Goal: Task Accomplishment & Management: Manage account settings

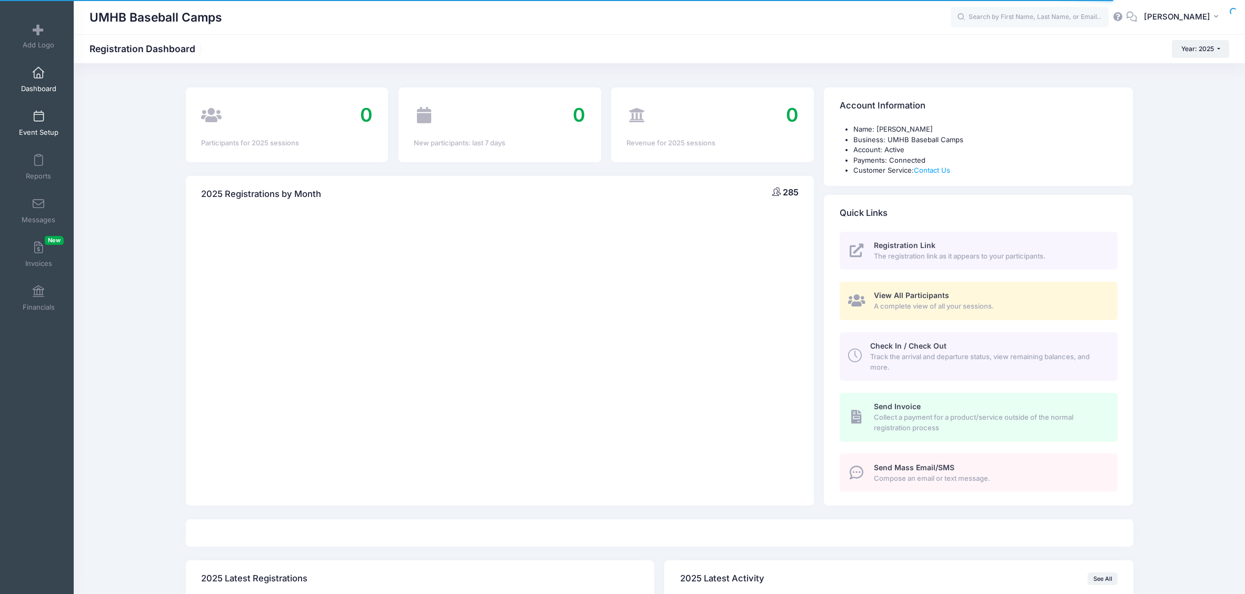
click at [45, 119] on link "Event Setup" at bounding box center [39, 123] width 50 height 37
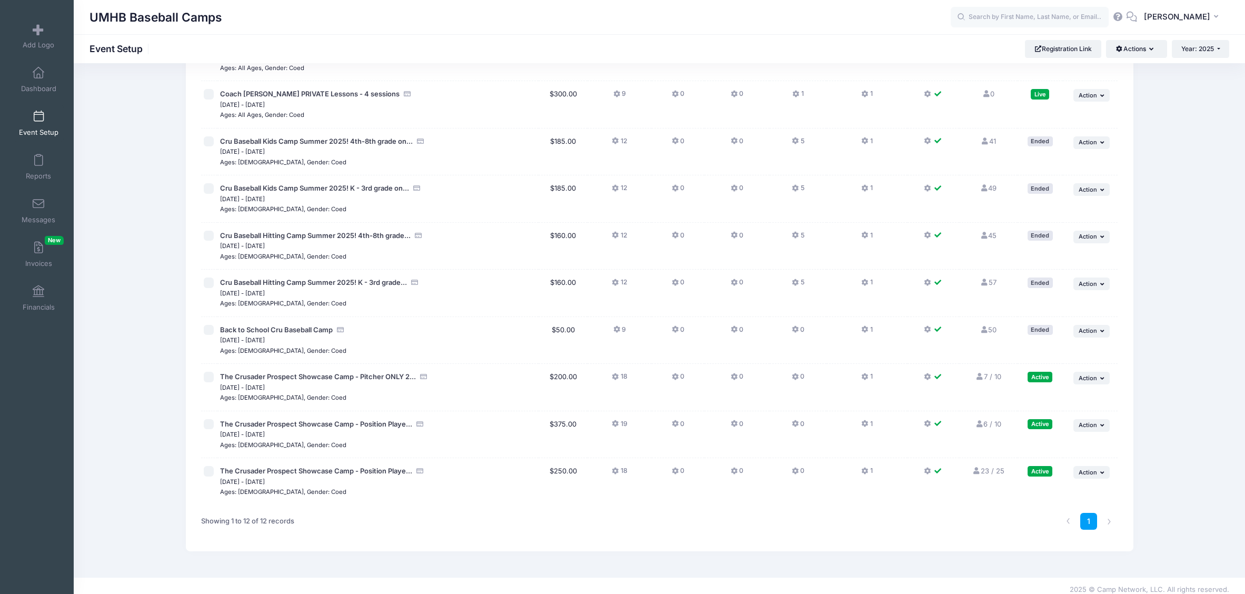
scroll to position [206, 0]
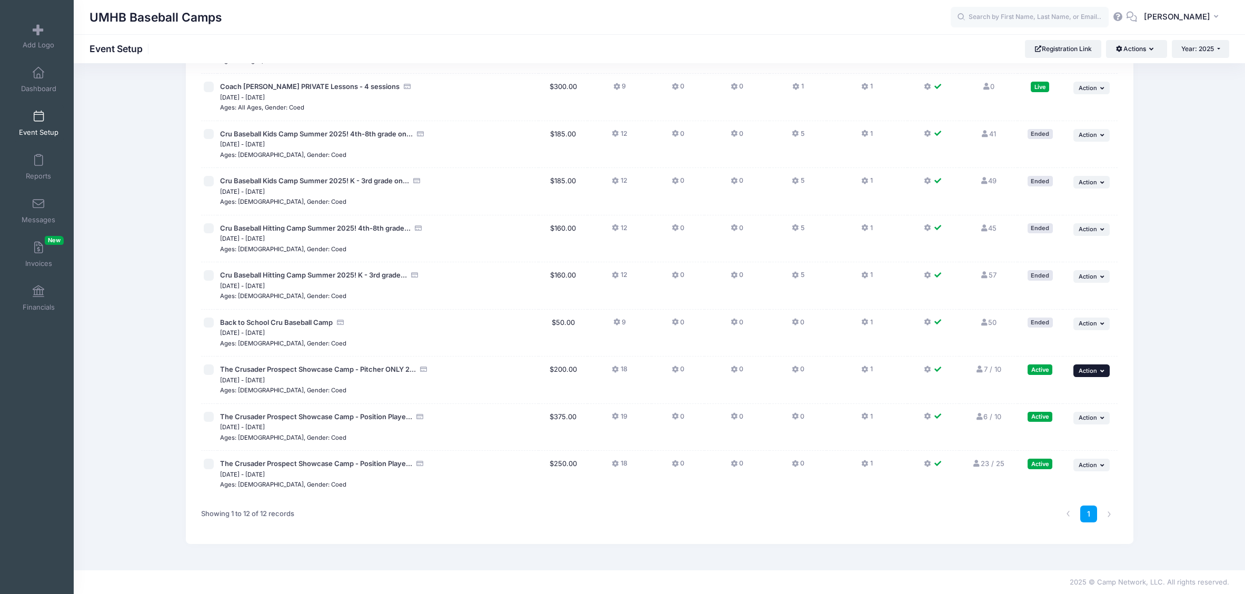
click at [1099, 370] on button "... Action" at bounding box center [1091, 370] width 37 height 13
click at [1045, 434] on link "Duplicate Session" at bounding box center [1056, 434] width 95 height 20
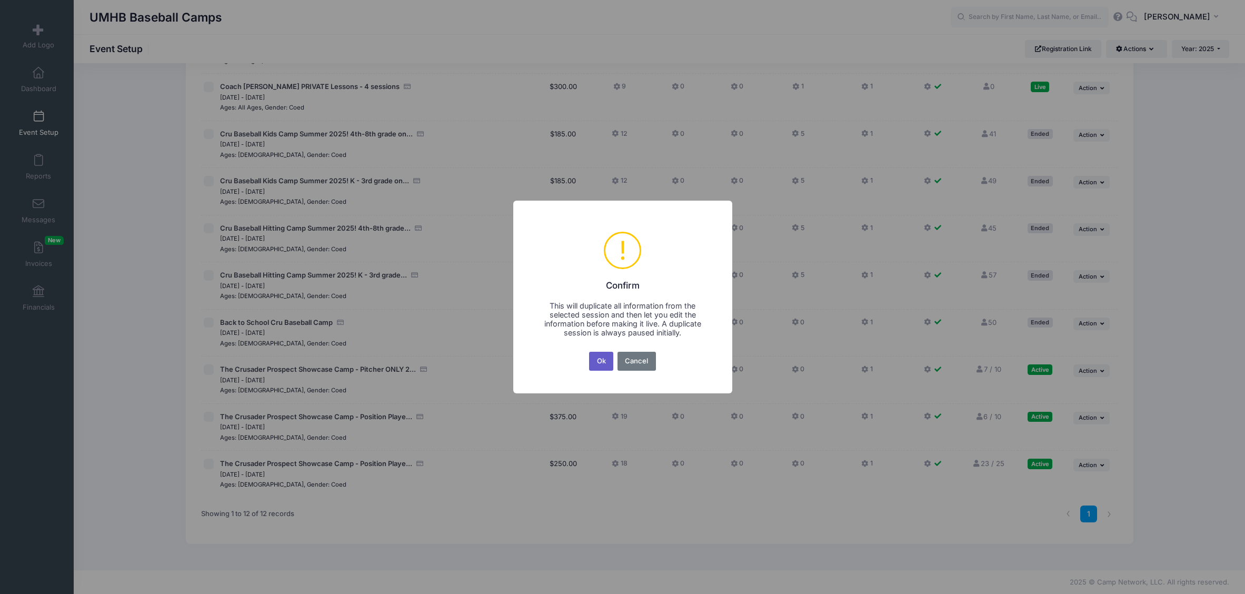
click at [596, 361] on button "Ok" at bounding box center [601, 361] width 24 height 19
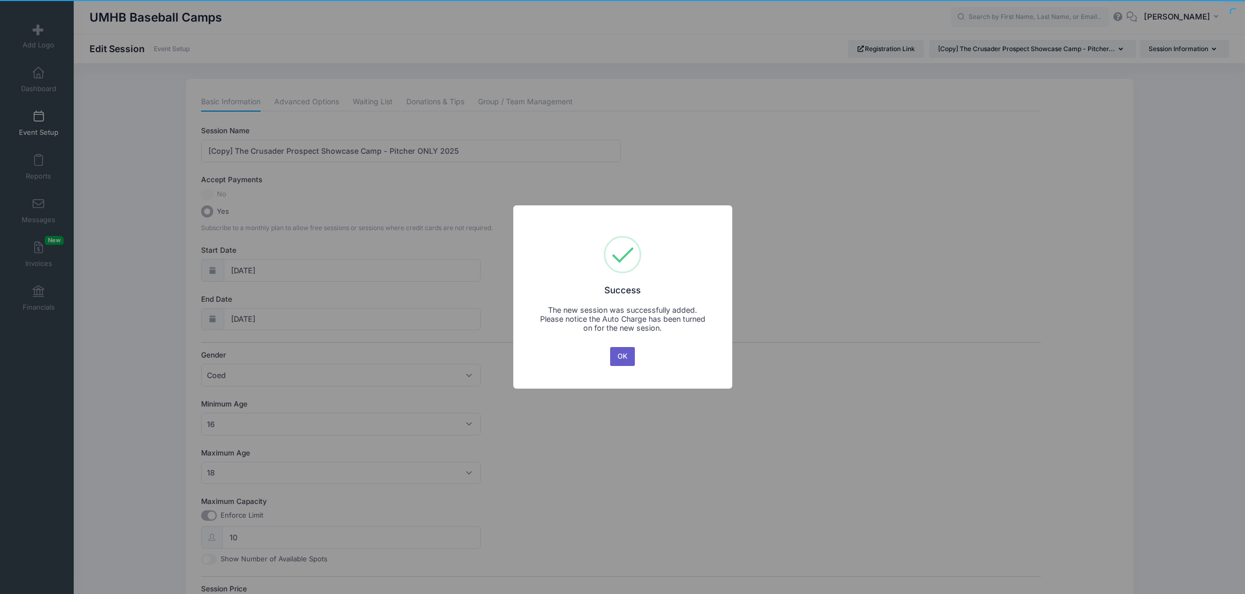
click at [627, 362] on button "OK" at bounding box center [622, 356] width 25 height 19
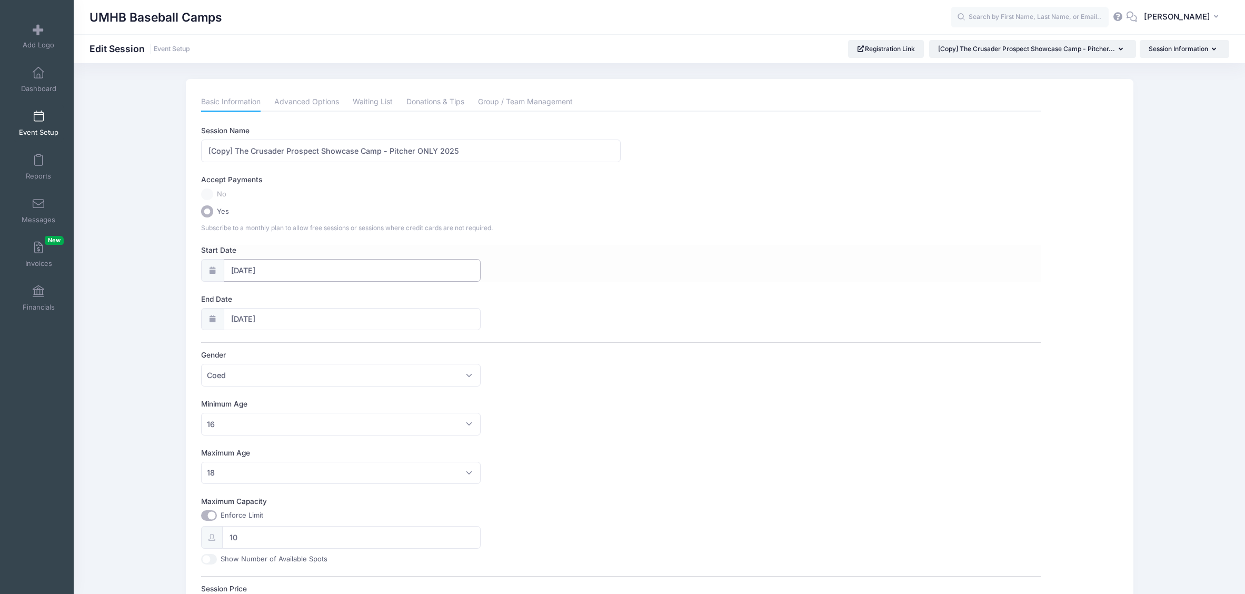
click at [279, 272] on input "10/12/2025" at bounding box center [352, 270] width 257 height 23
click at [240, 413] on span "26" at bounding box center [240, 413] width 19 height 19
type input "10/26/2025"
click at [241, 458] on span "26" at bounding box center [240, 462] width 19 height 19
type input "10/26/2025"
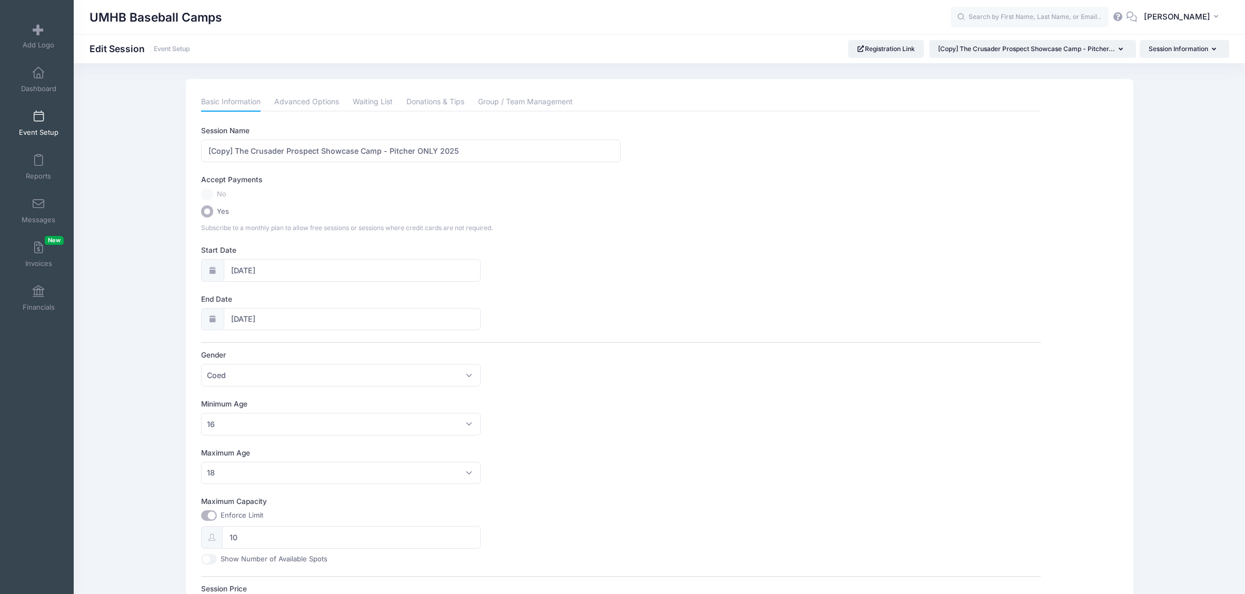
click at [645, 333] on div "Session Name [Copy] The Crusader Prospect Showcase Camp - Pitcher ONLY 2025 Acc…" at bounding box center [620, 447] width 839 height 644
click at [235, 149] on input "[Copy] The Crusader Prospect Showcase Camp - Pitcher ONLY 2025" at bounding box center [410, 150] width 419 height 23
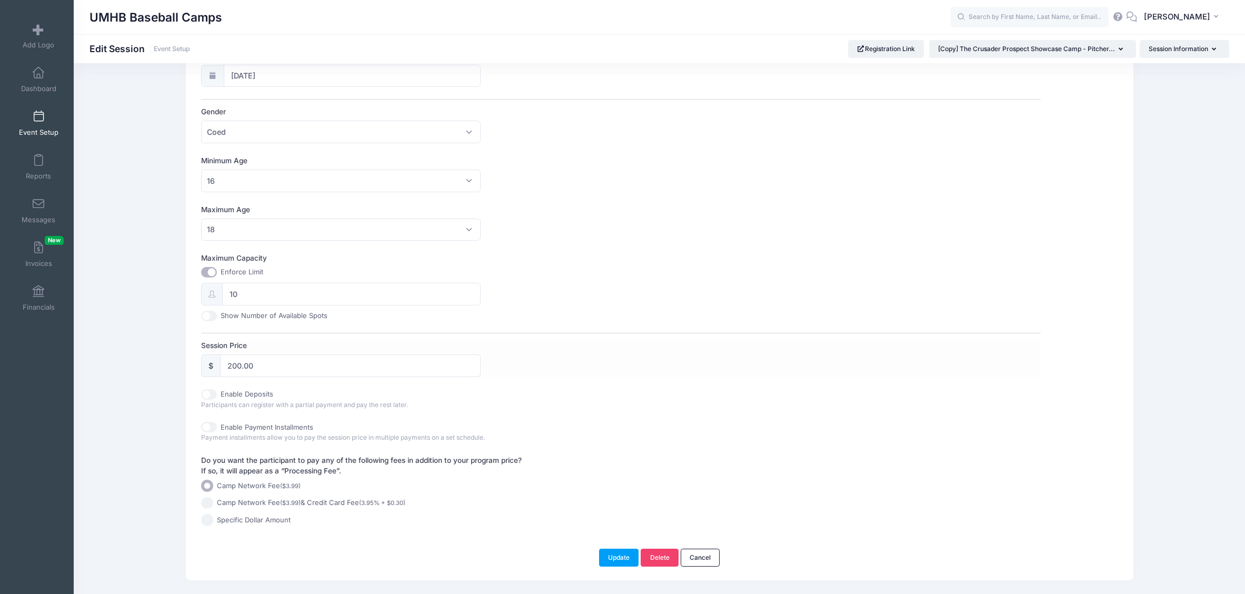
scroll to position [269, 0]
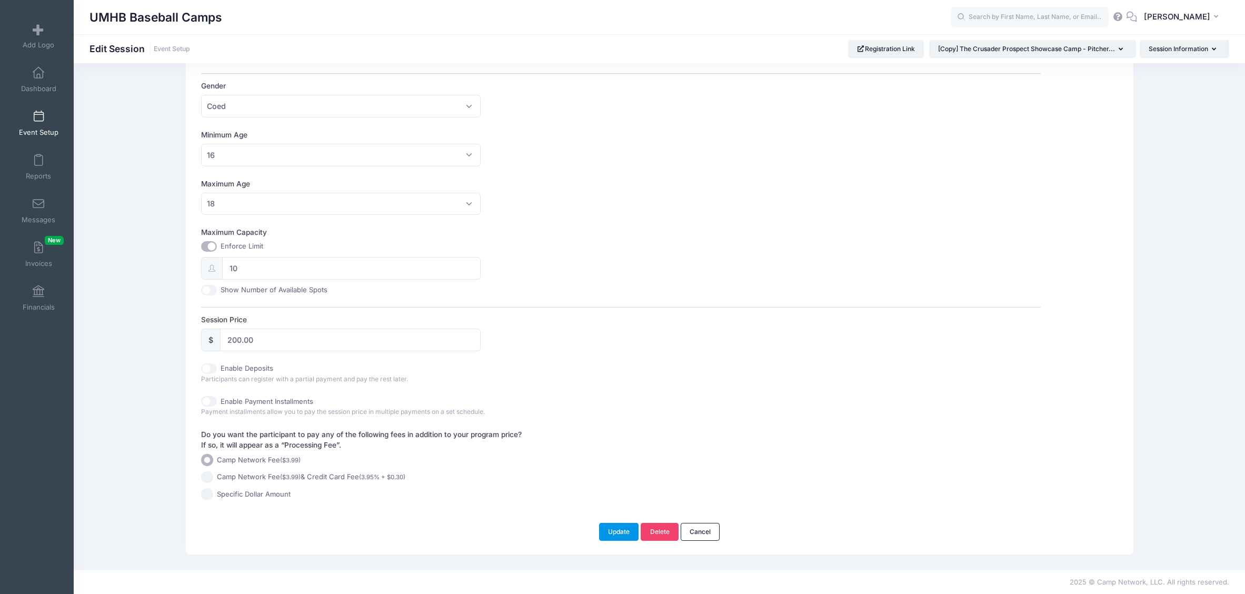
type input "The Crusader Prospect Showcase Camp - Pitcher ONLY 2025"
click at [614, 533] on button "Update" at bounding box center [619, 532] width 40 height 18
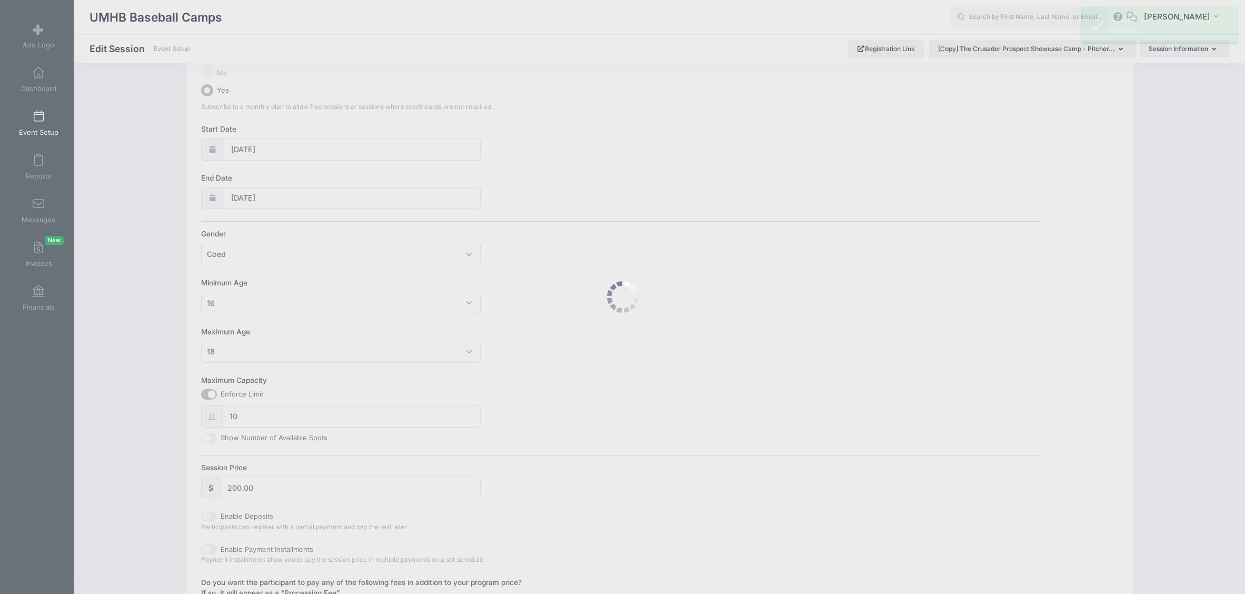
scroll to position [0, 0]
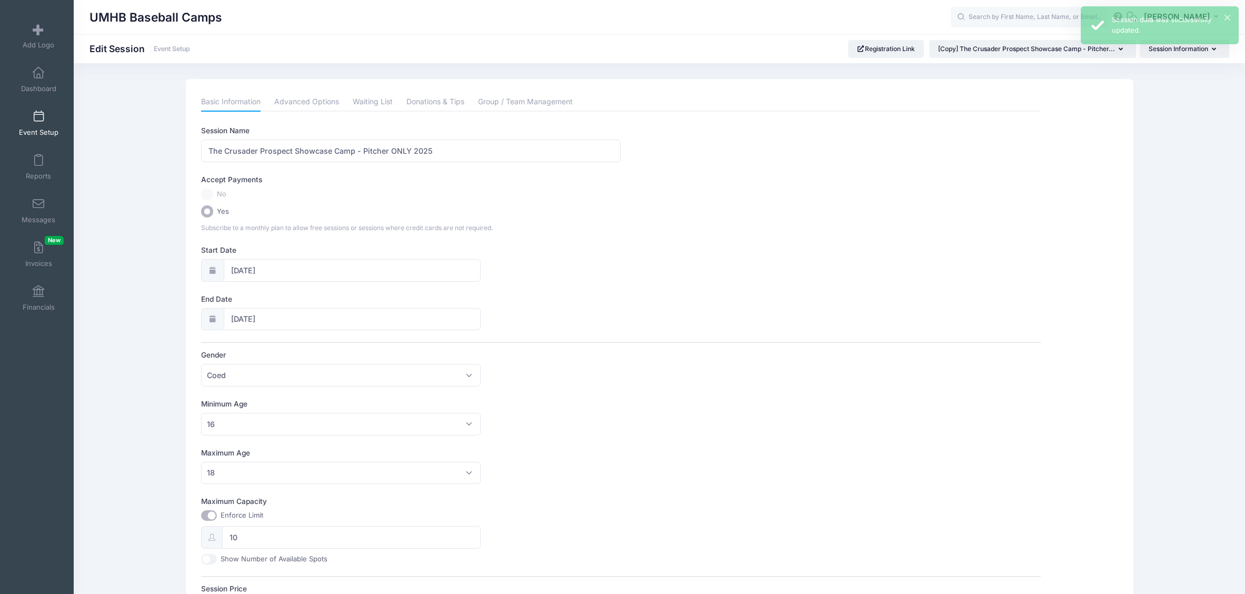
click at [41, 125] on link "Event Setup" at bounding box center [39, 123] width 50 height 37
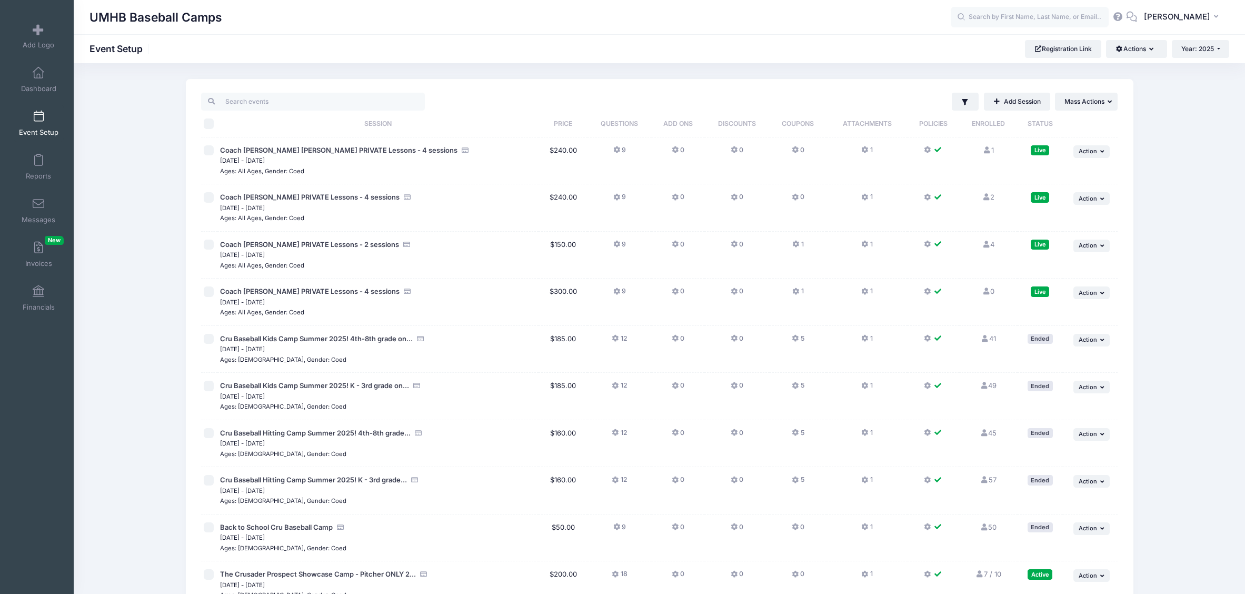
scroll to position [254, 0]
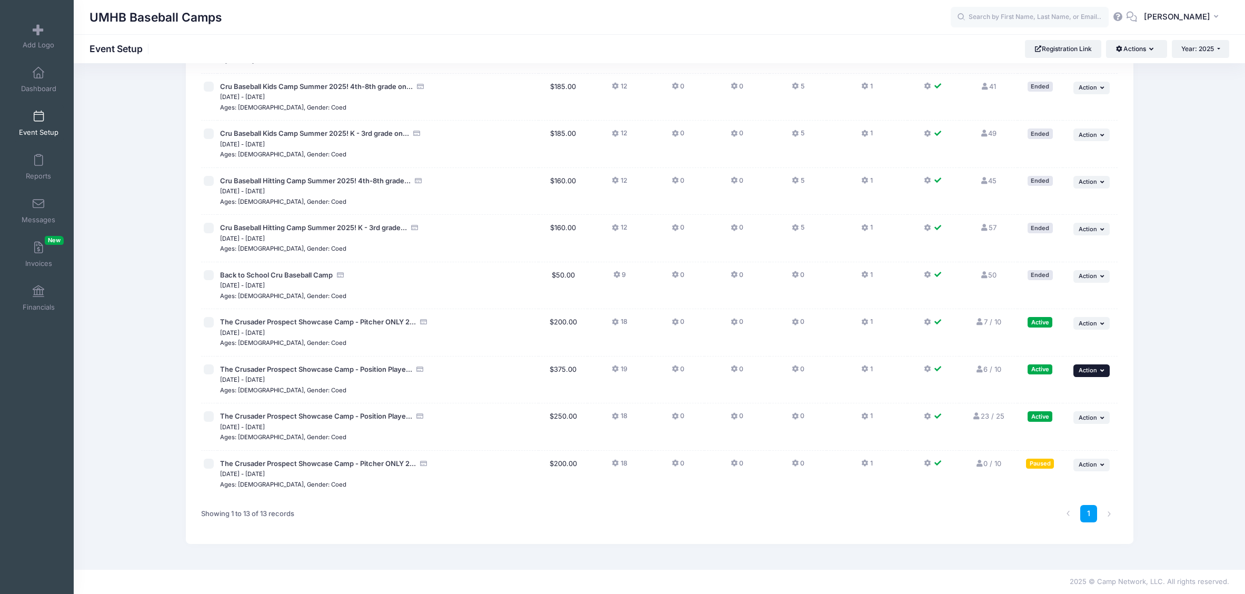
click at [1093, 366] on span "Action" at bounding box center [1087, 369] width 18 height 7
click at [1048, 435] on link "Duplicate Session" at bounding box center [1056, 434] width 95 height 20
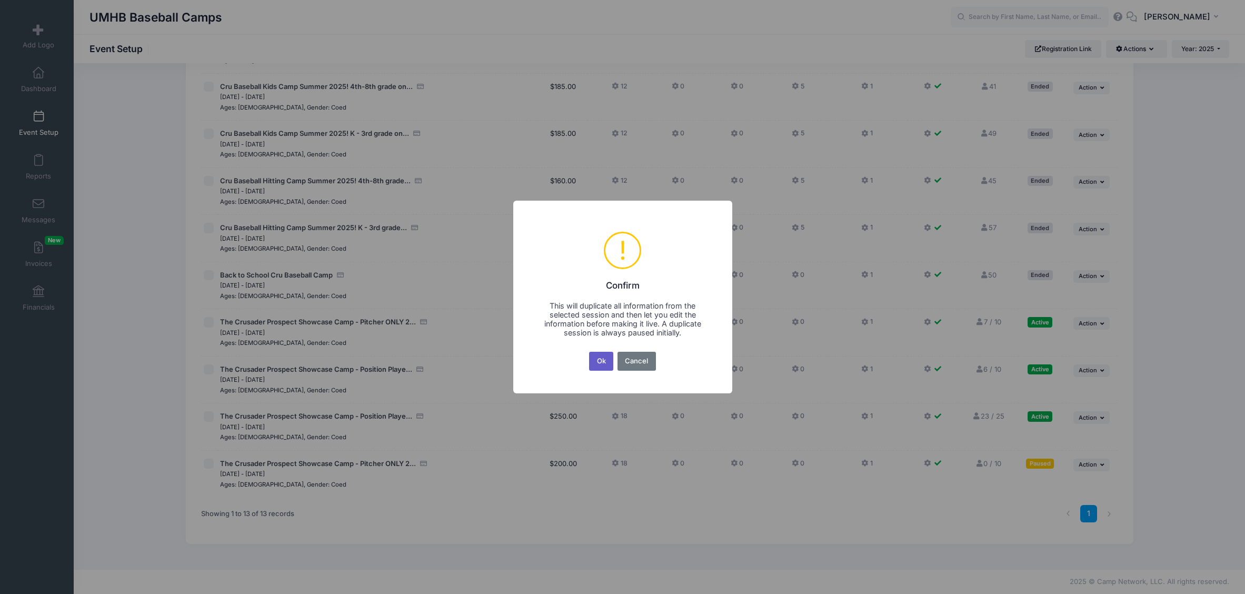
click at [608, 363] on button "Ok" at bounding box center [601, 361] width 24 height 19
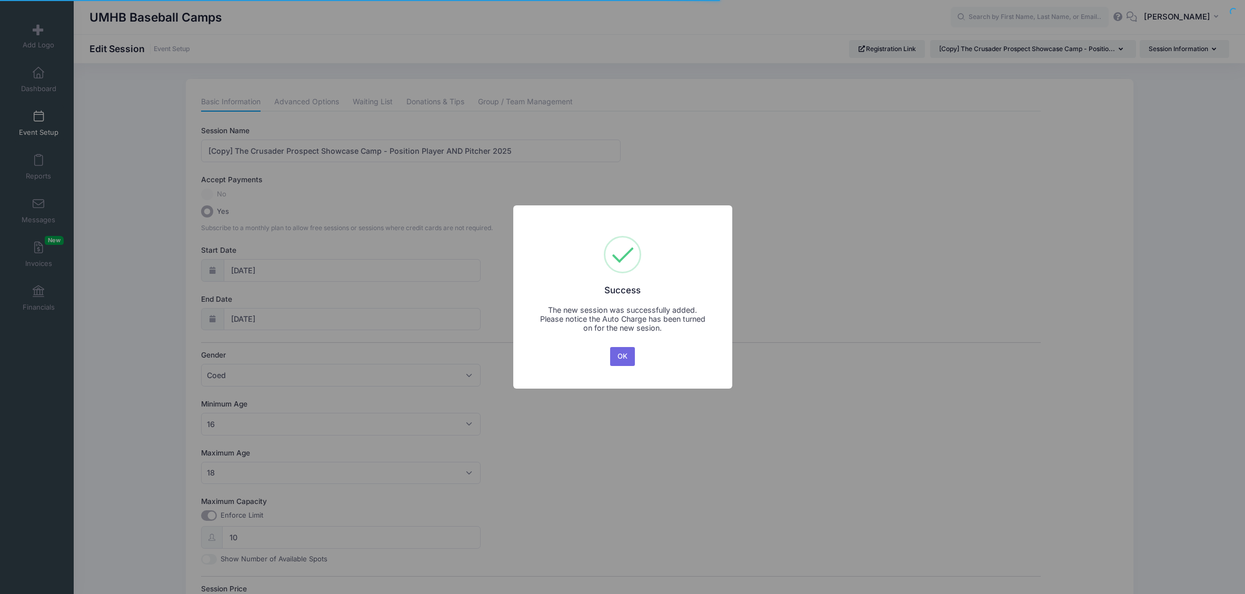
select select "9"
drag, startPoint x: 626, startPoint y: 356, endPoint x: 616, endPoint y: 357, distance: 10.5
click at [626, 357] on button "OK" at bounding box center [622, 356] width 25 height 19
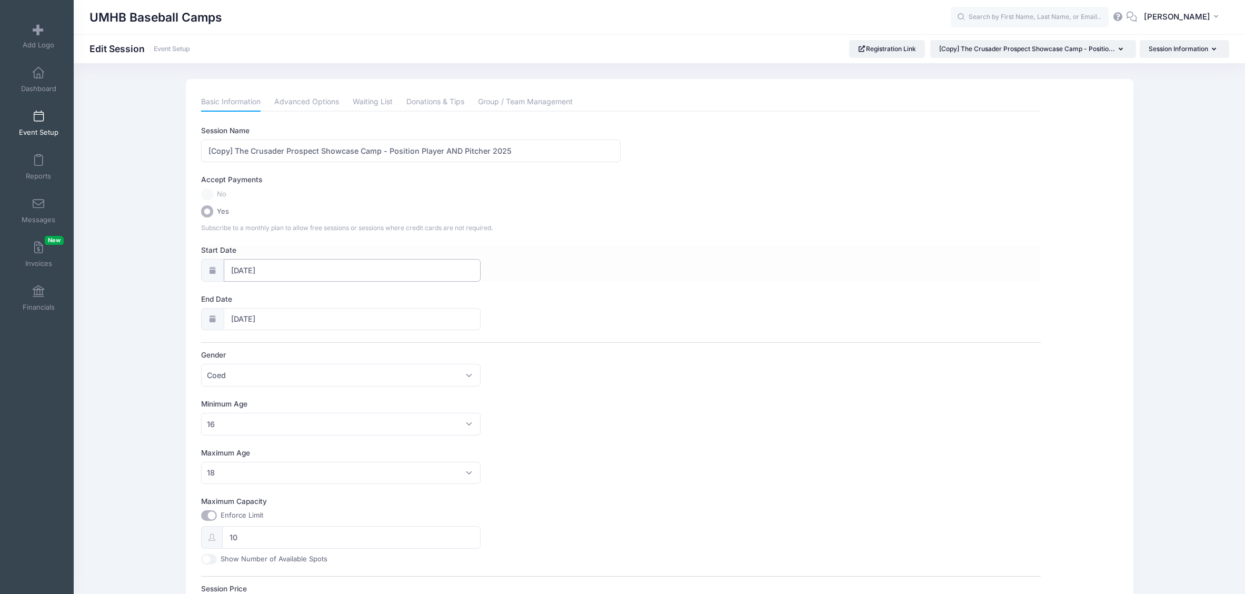
click at [280, 267] on input "10/12/2025" at bounding box center [352, 270] width 257 height 23
click at [240, 409] on span "26" at bounding box center [240, 413] width 19 height 19
type input "10/26/2025"
click at [240, 463] on span "26" at bounding box center [240, 462] width 19 height 19
type input "10/26/2025"
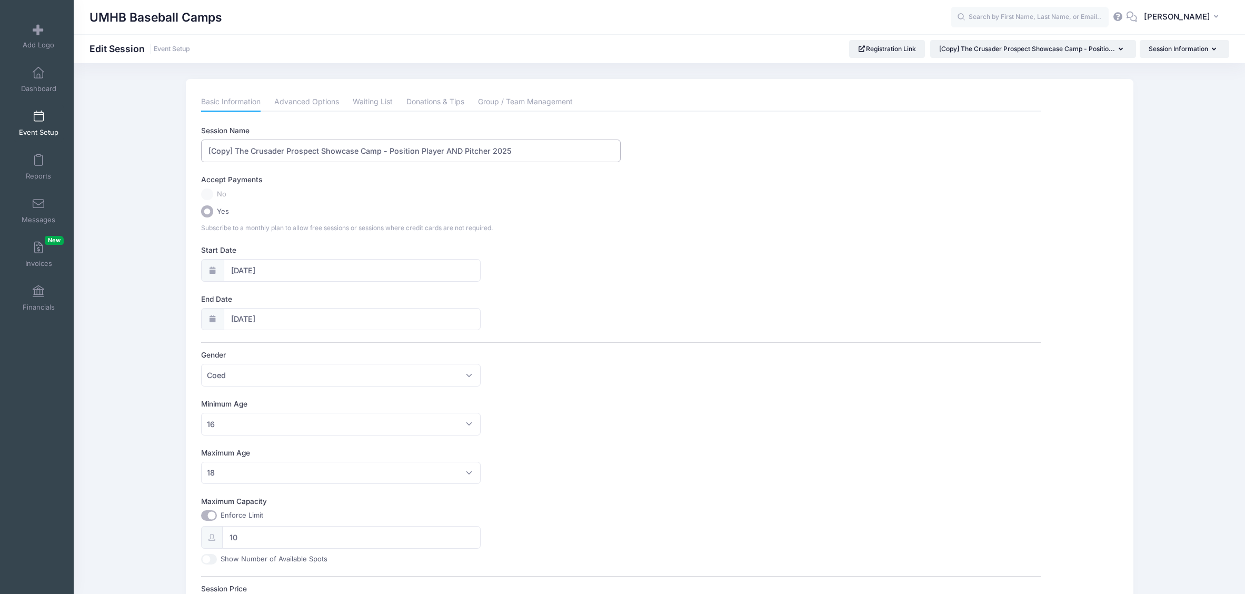
drag, startPoint x: 234, startPoint y: 150, endPoint x: 157, endPoint y: 150, distance: 77.4
click at [157, 150] on div "Please update the information for this particular session. Basic Information Ad…" at bounding box center [659, 451] width 1171 height 744
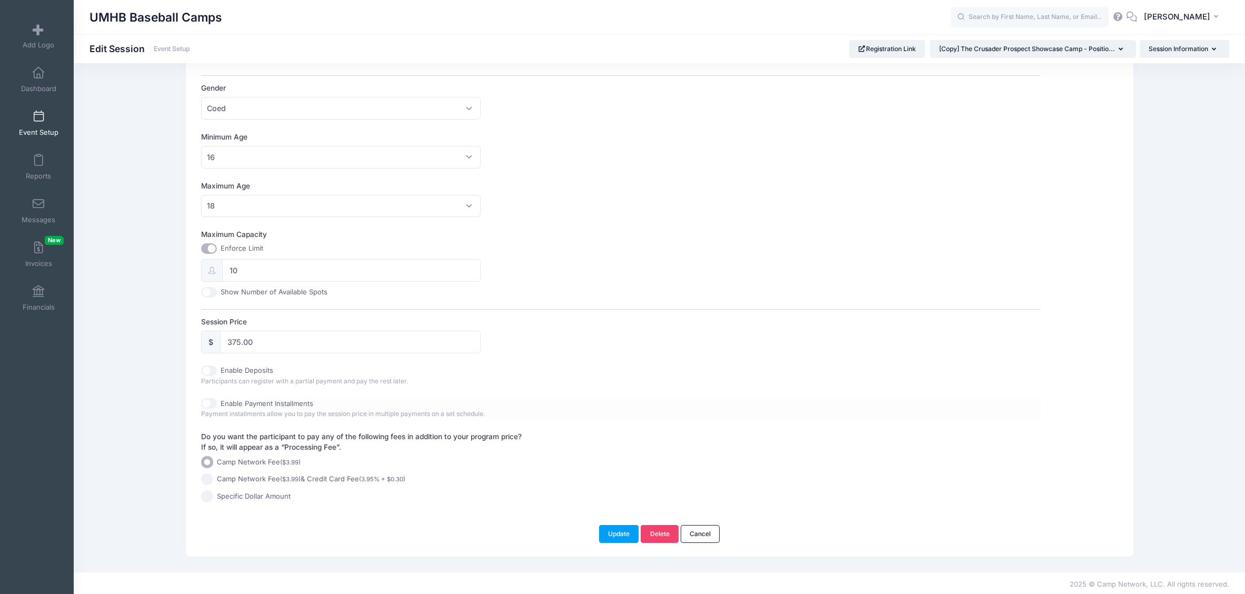
scroll to position [269, 0]
type input "The Crusader Prospect Showcase Camp - Position Player AND Pitcher 2025"
click at [612, 532] on button "Update" at bounding box center [619, 532] width 40 height 18
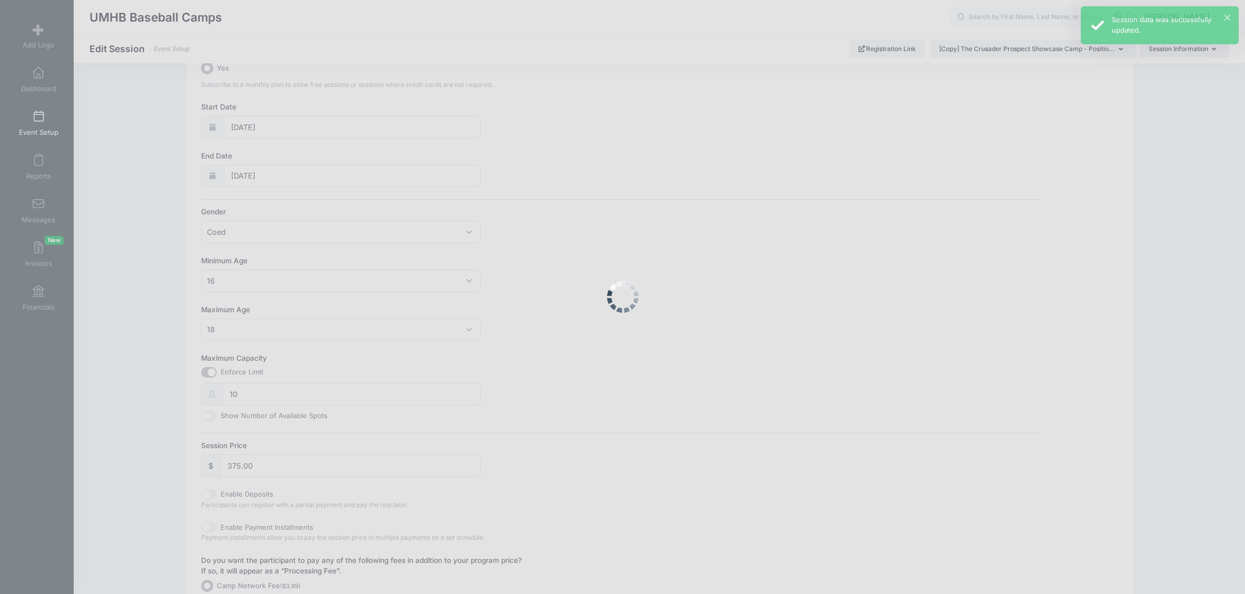
scroll to position [0, 0]
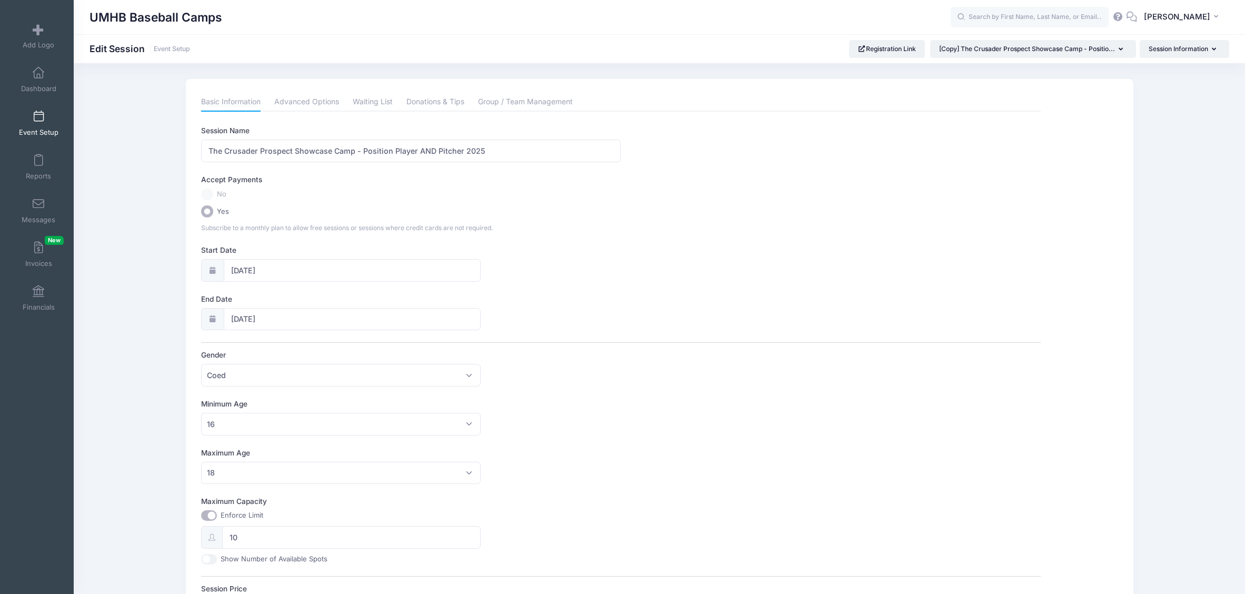
click at [36, 125] on link "Event Setup" at bounding box center [39, 123] width 50 height 37
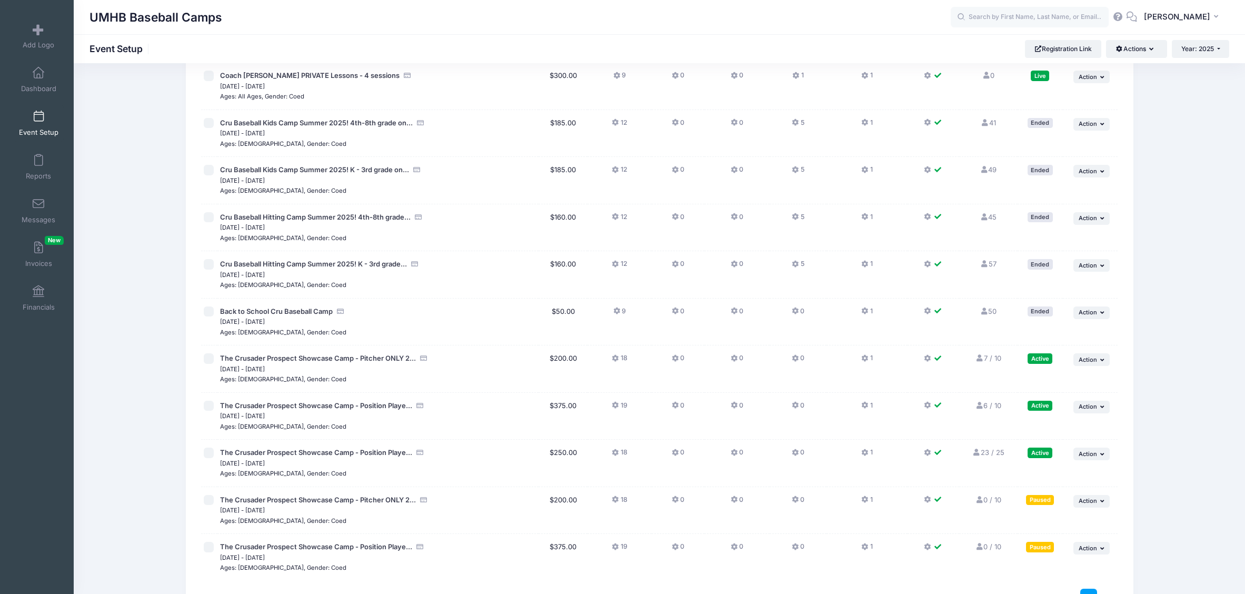
scroll to position [301, 0]
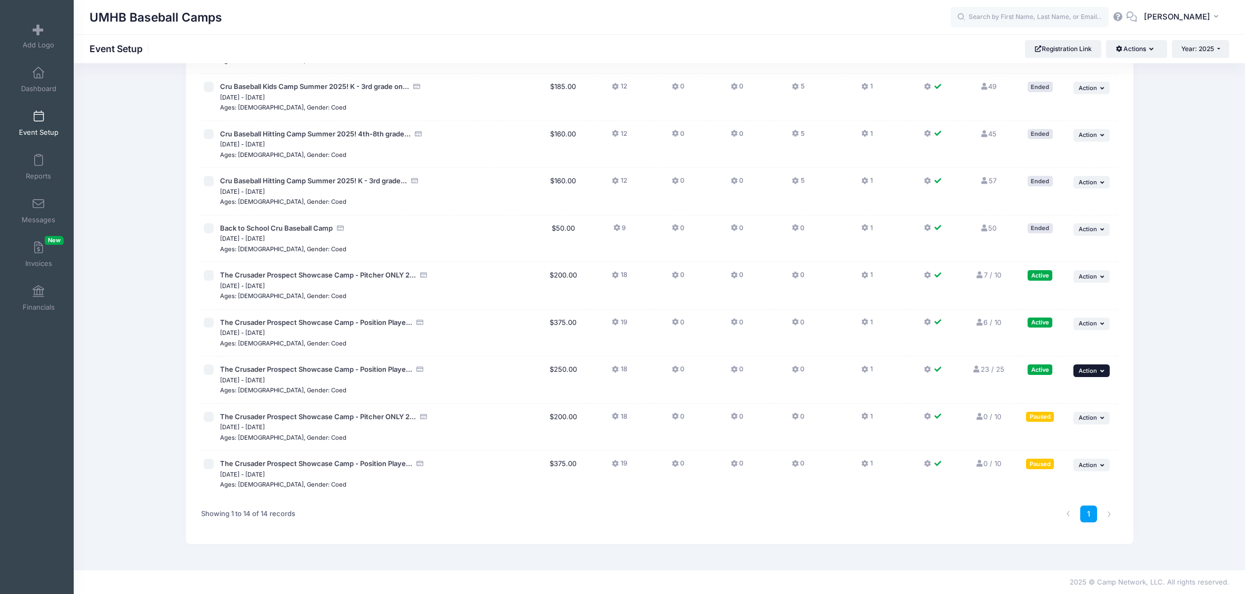
click at [1094, 369] on span "Action" at bounding box center [1087, 370] width 18 height 7
click at [1046, 433] on link "Duplicate Session" at bounding box center [1056, 434] width 95 height 20
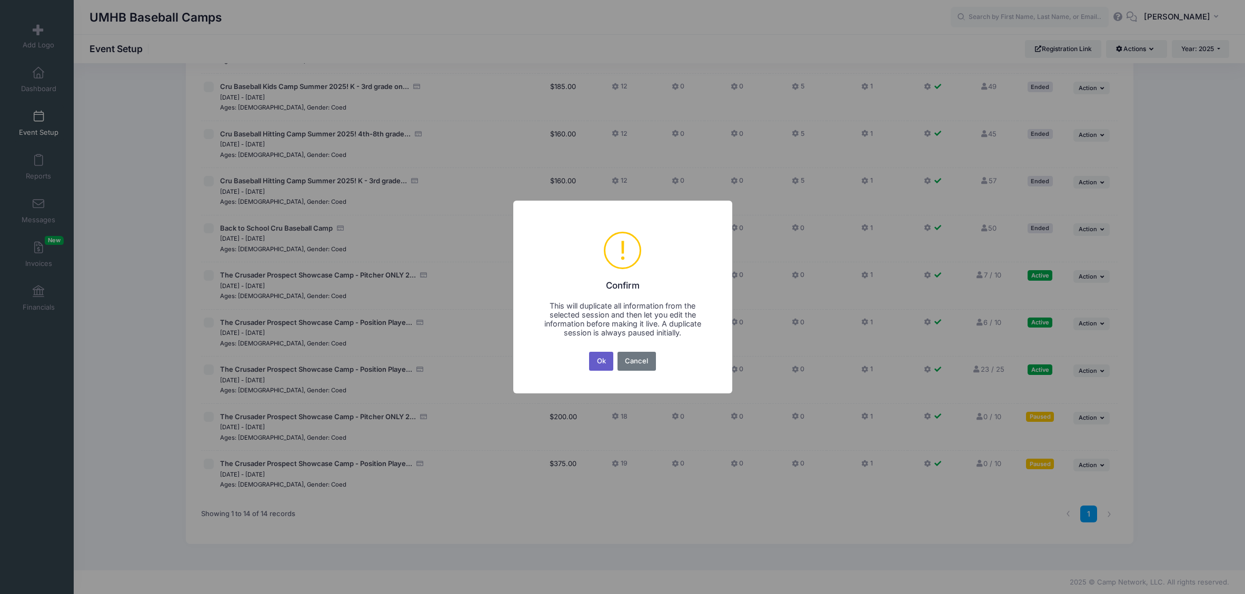
click at [608, 357] on button "Ok" at bounding box center [601, 361] width 24 height 19
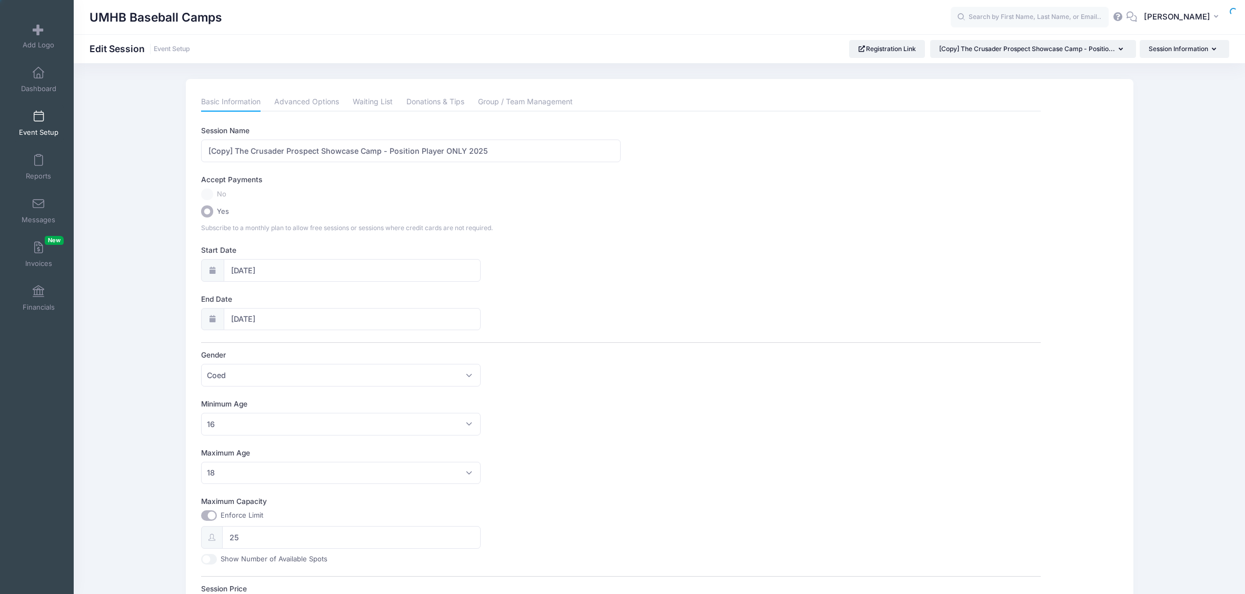
select select "9"
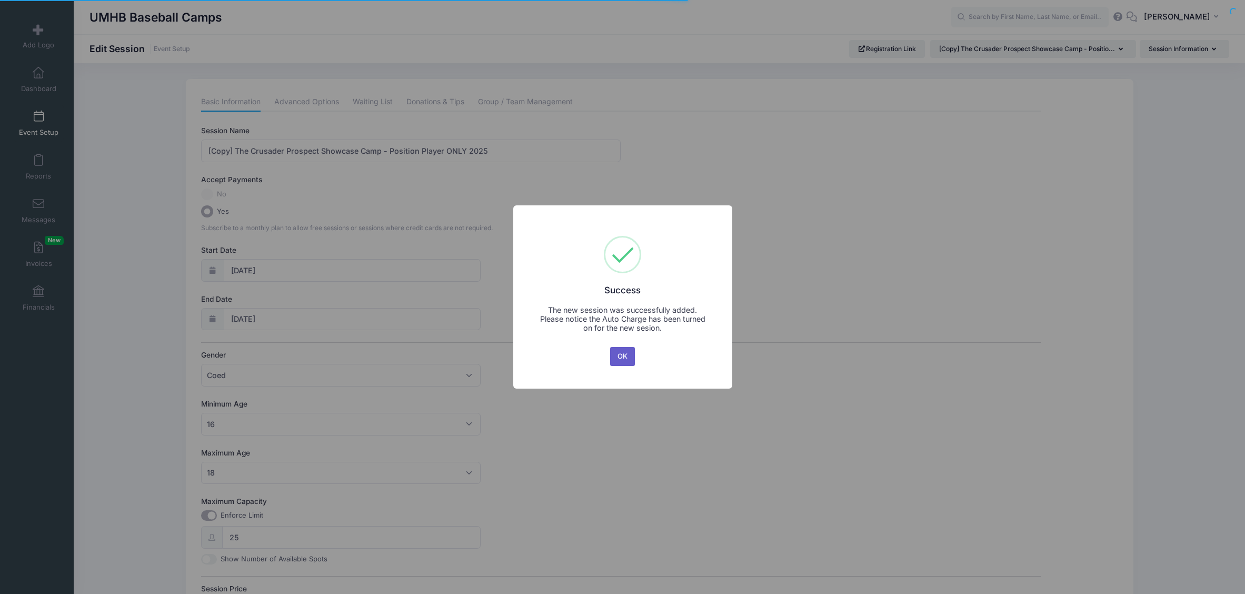
click at [617, 356] on button "OK" at bounding box center [622, 356] width 25 height 19
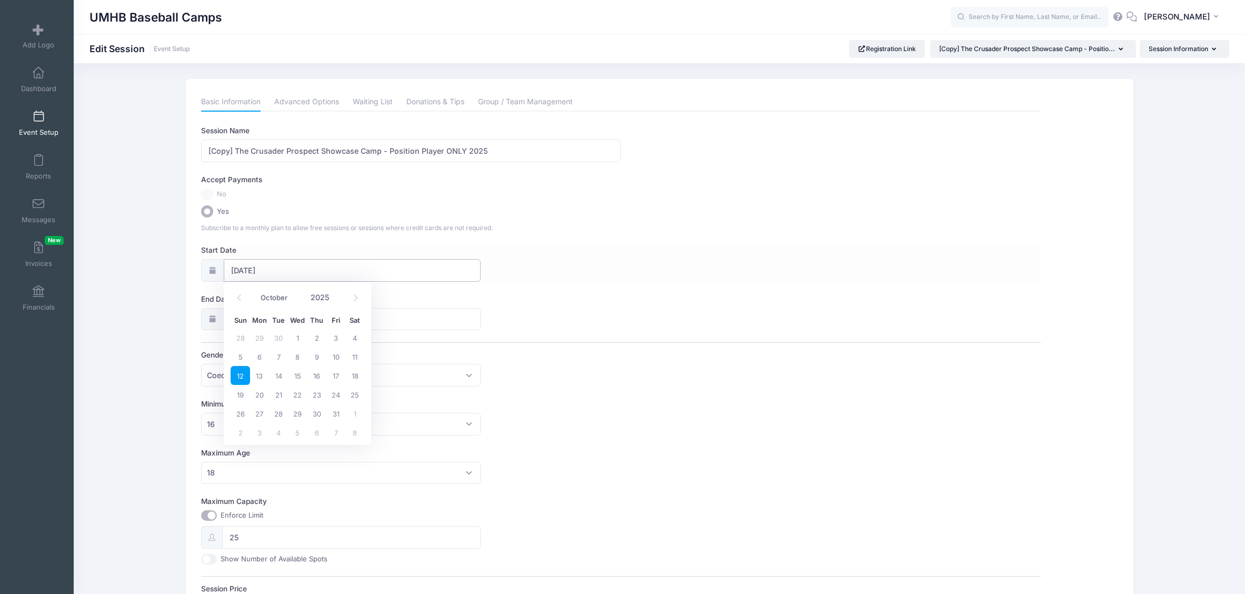
click at [290, 264] on input "10/12/2025" at bounding box center [352, 270] width 257 height 23
click at [241, 413] on span "26" at bounding box center [240, 413] width 19 height 19
type input "10/26/2025"
click at [239, 457] on span "26" at bounding box center [240, 462] width 19 height 19
type input "10/26/2025"
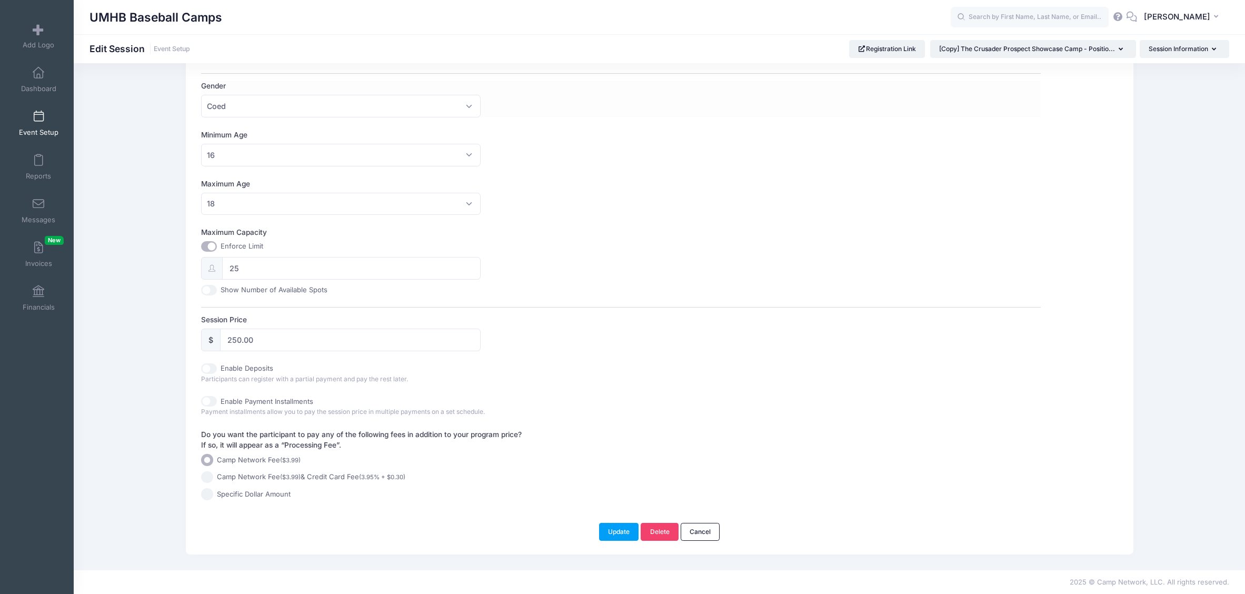
scroll to position [269, 0]
click at [620, 532] on button "Update" at bounding box center [619, 532] width 40 height 18
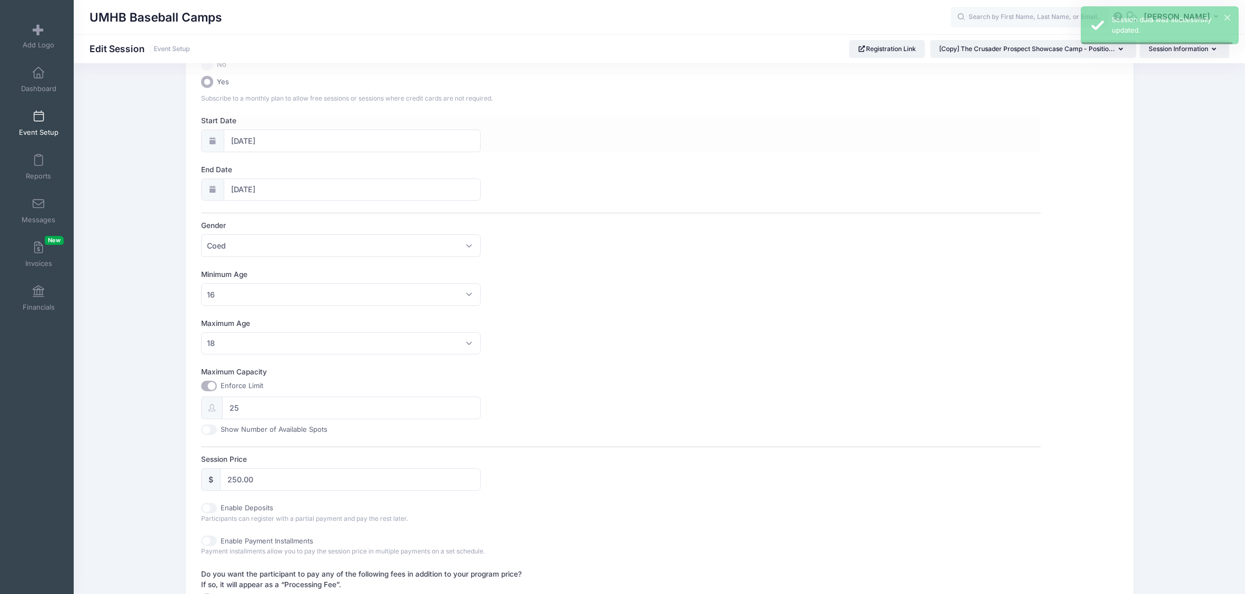
scroll to position [0, 0]
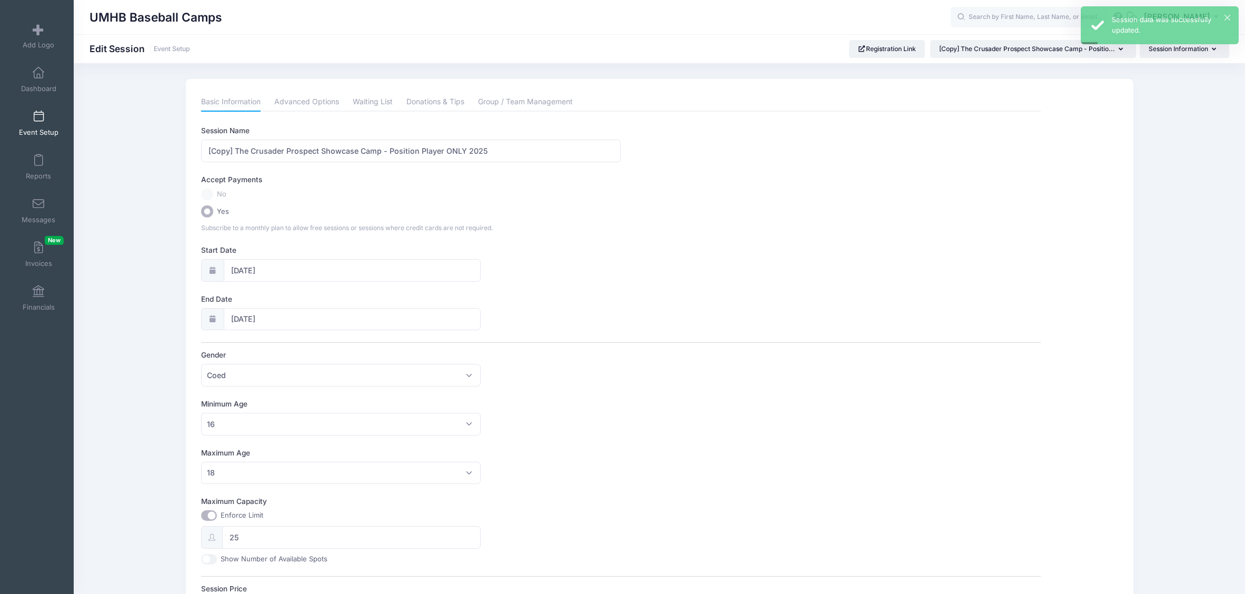
click at [38, 125] on link "Event Setup" at bounding box center [39, 123] width 50 height 37
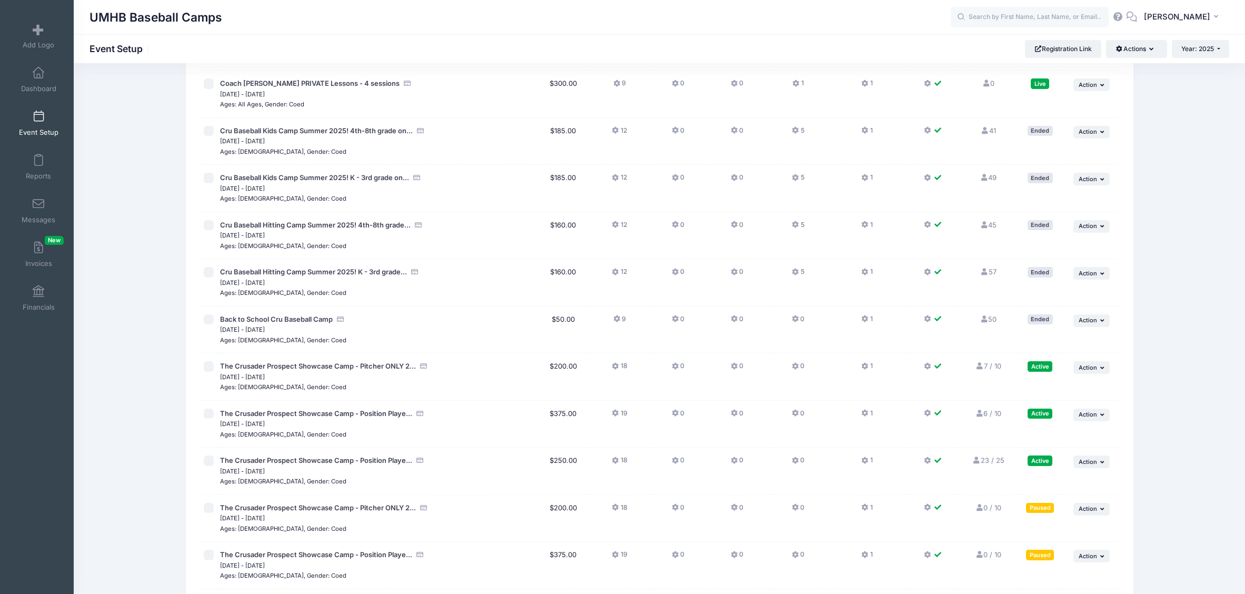
scroll to position [348, 0]
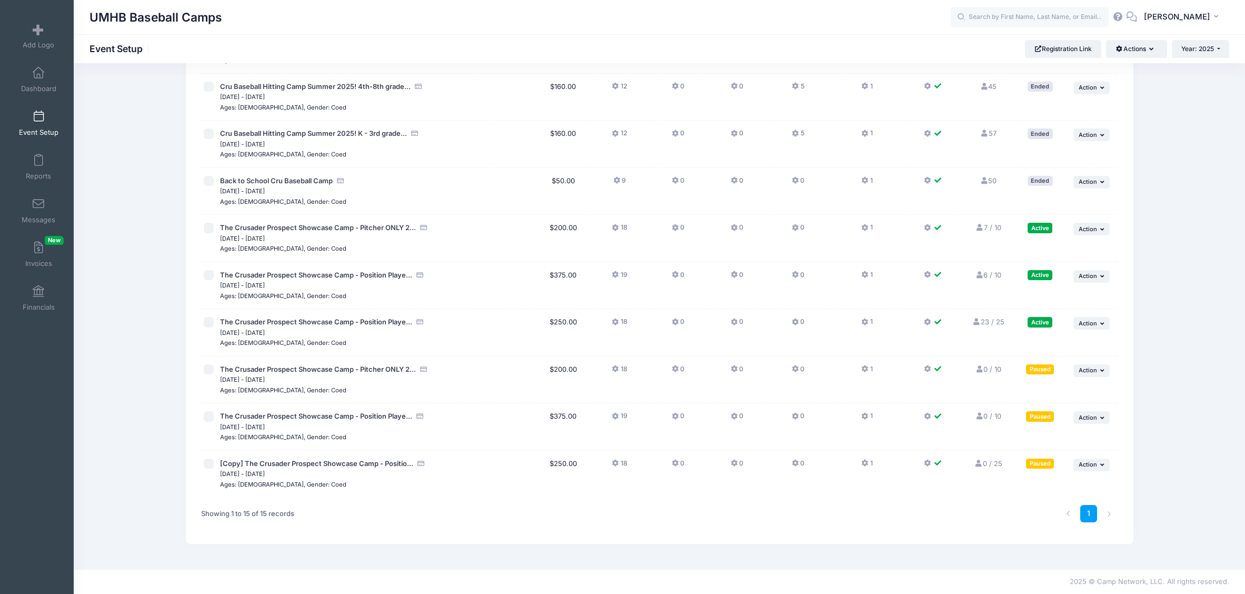
click at [863, 369] on icon at bounding box center [865, 369] width 8 height 0
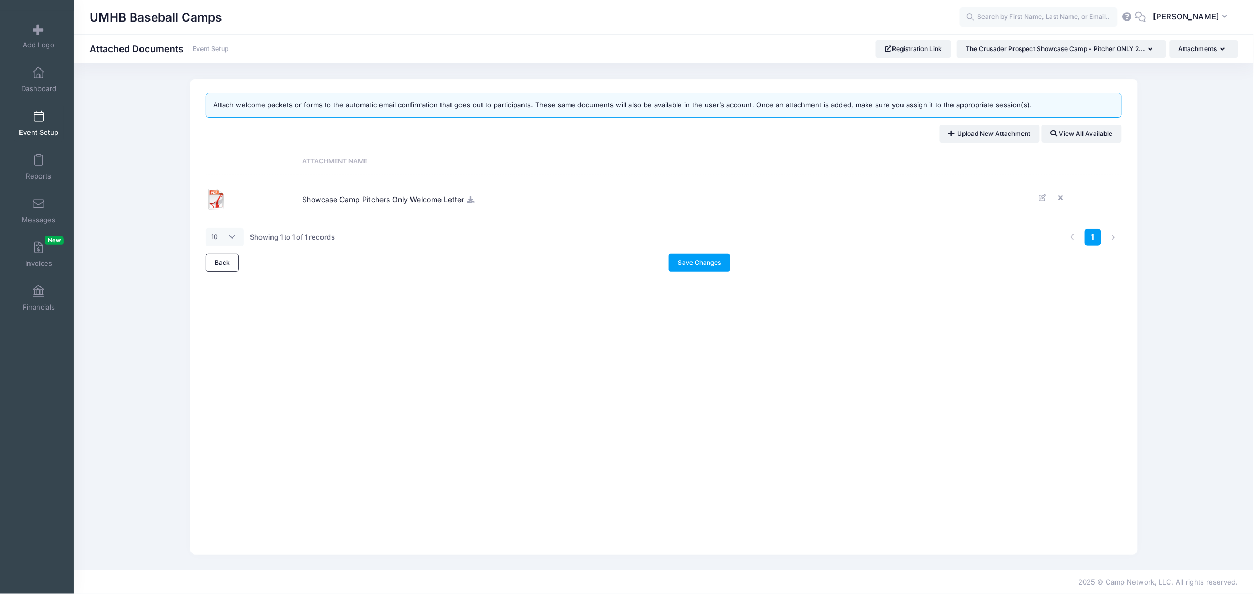
click at [475, 198] on icon at bounding box center [471, 199] width 8 height 7
click at [498, 277] on div "Attach welcome packets or forms to the automatic email confirmation that goes o…" at bounding box center [664, 316] width 947 height 475
click at [471, 200] on icon at bounding box center [471, 199] width 8 height 7
click at [38, 114] on span at bounding box center [38, 117] width 0 height 12
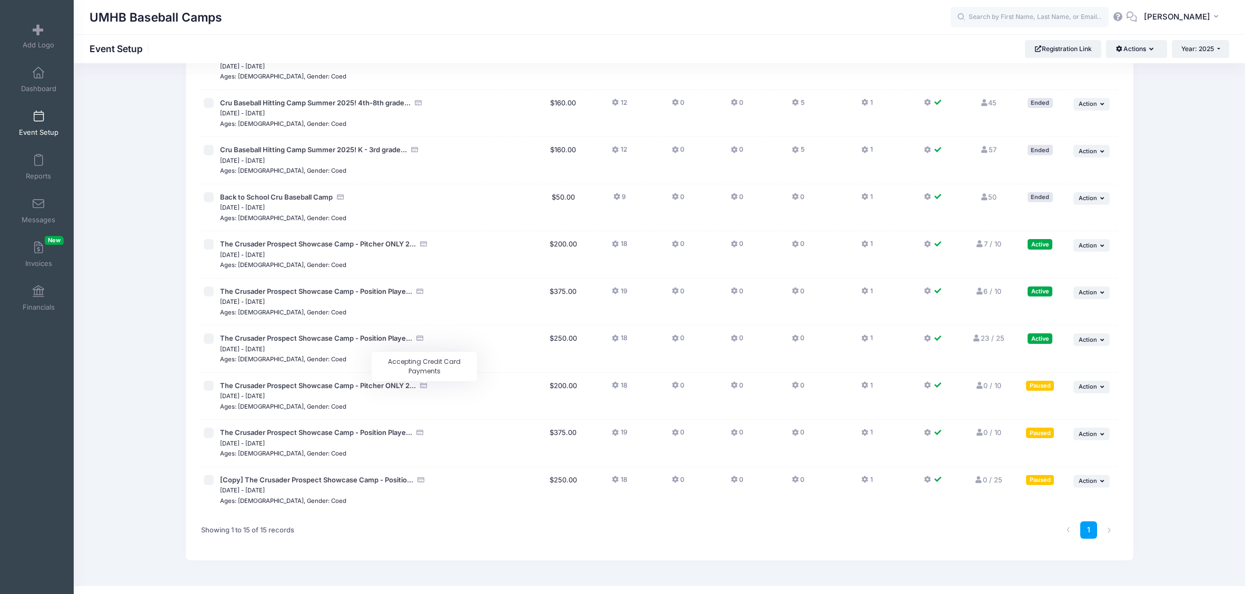
scroll to position [348, 0]
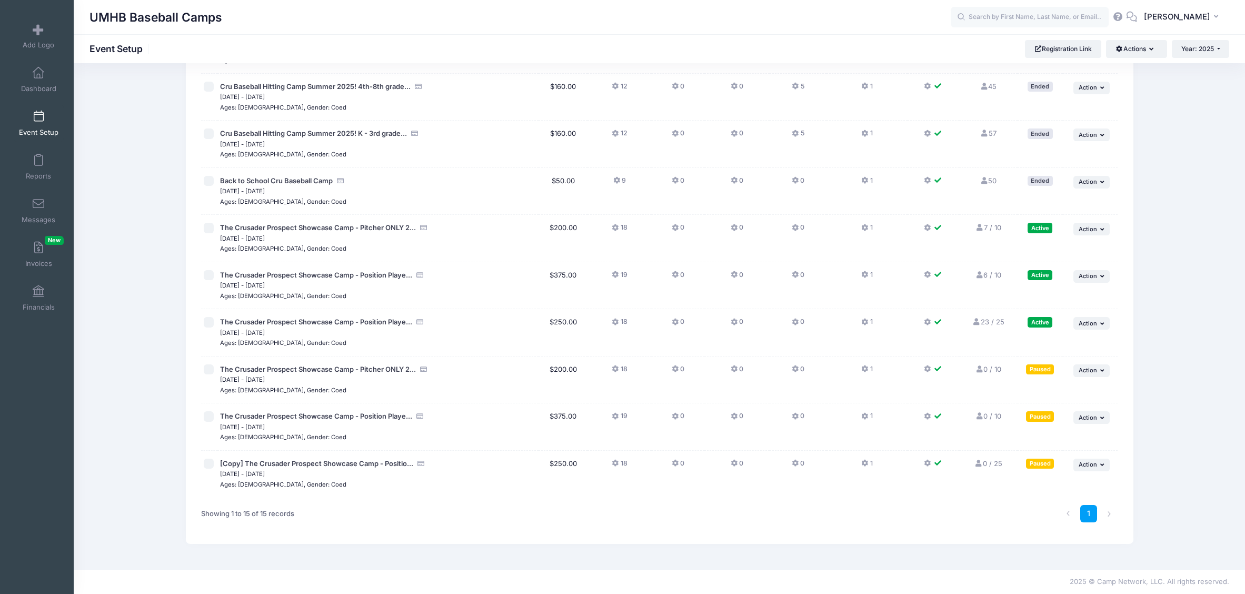
click at [867, 371] on button "1" at bounding box center [866, 371] width 11 height 15
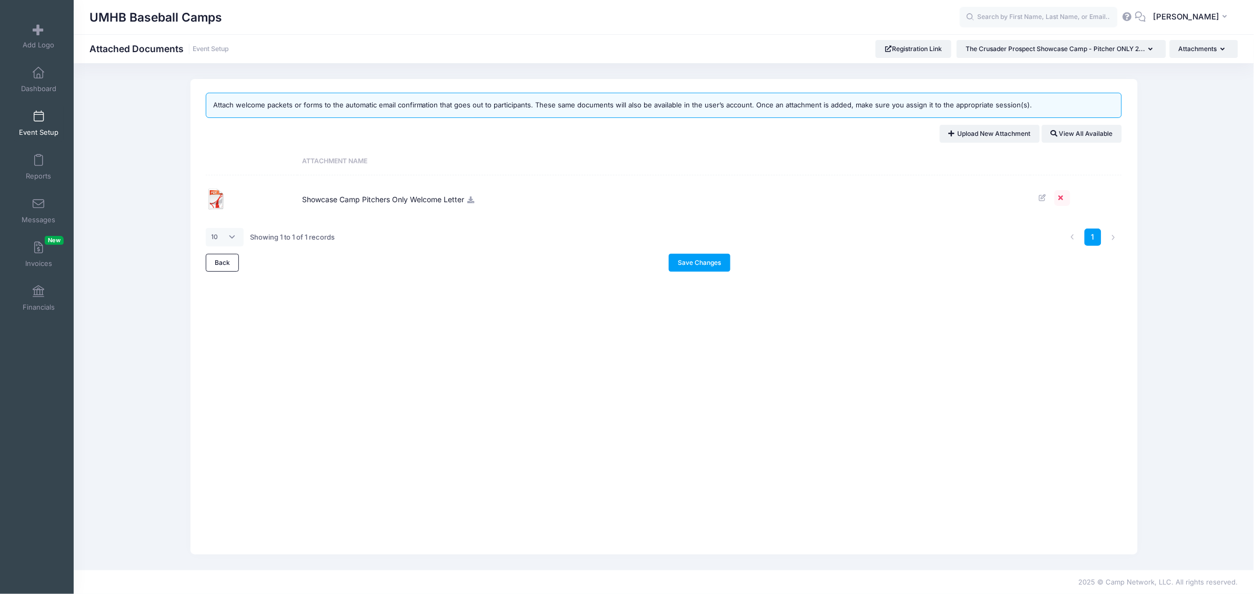
click at [1064, 201] on icon at bounding box center [1062, 197] width 8 height 7
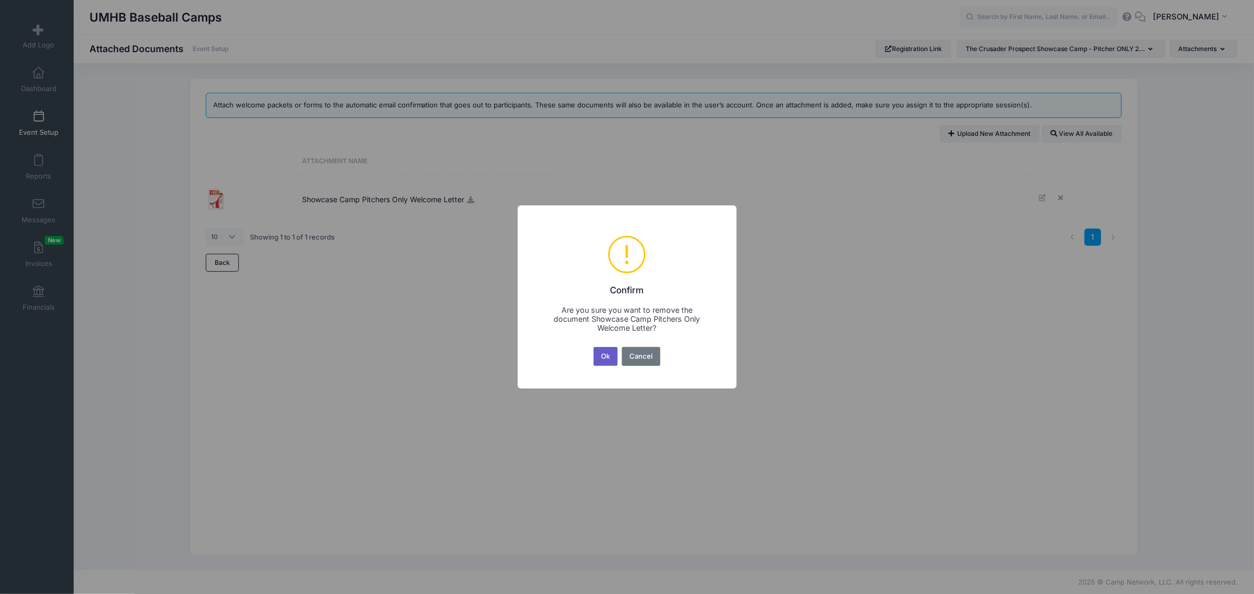
click at [609, 354] on button "Ok" at bounding box center [606, 356] width 24 height 19
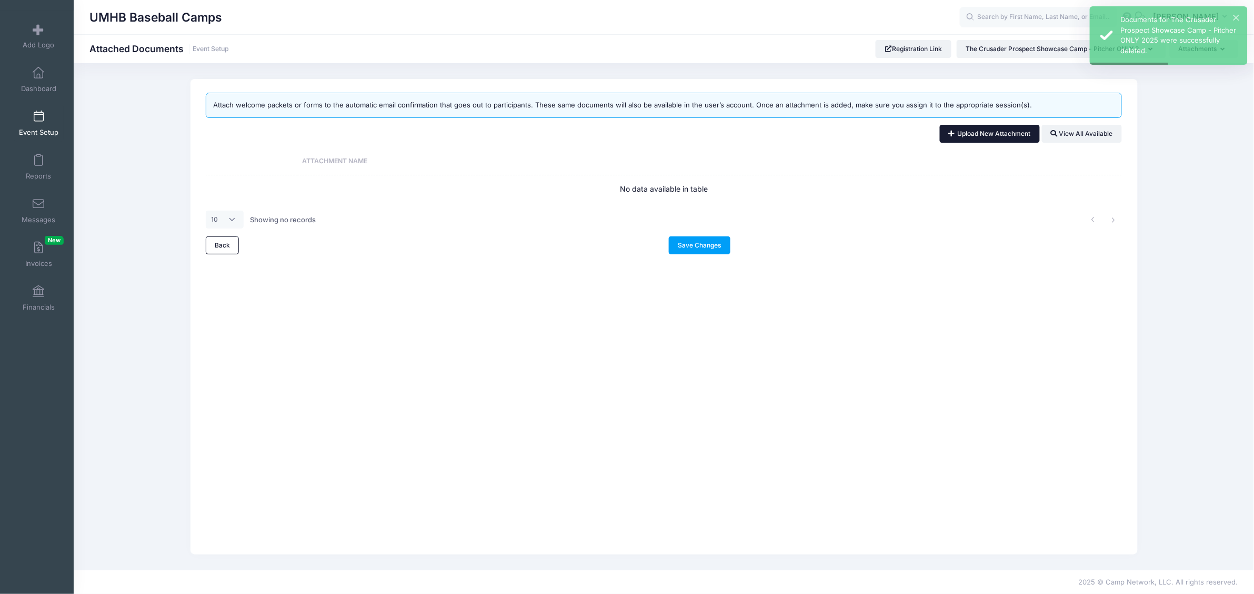
click at [968, 138] on link "Upload New Attachment" at bounding box center [990, 134] width 100 height 18
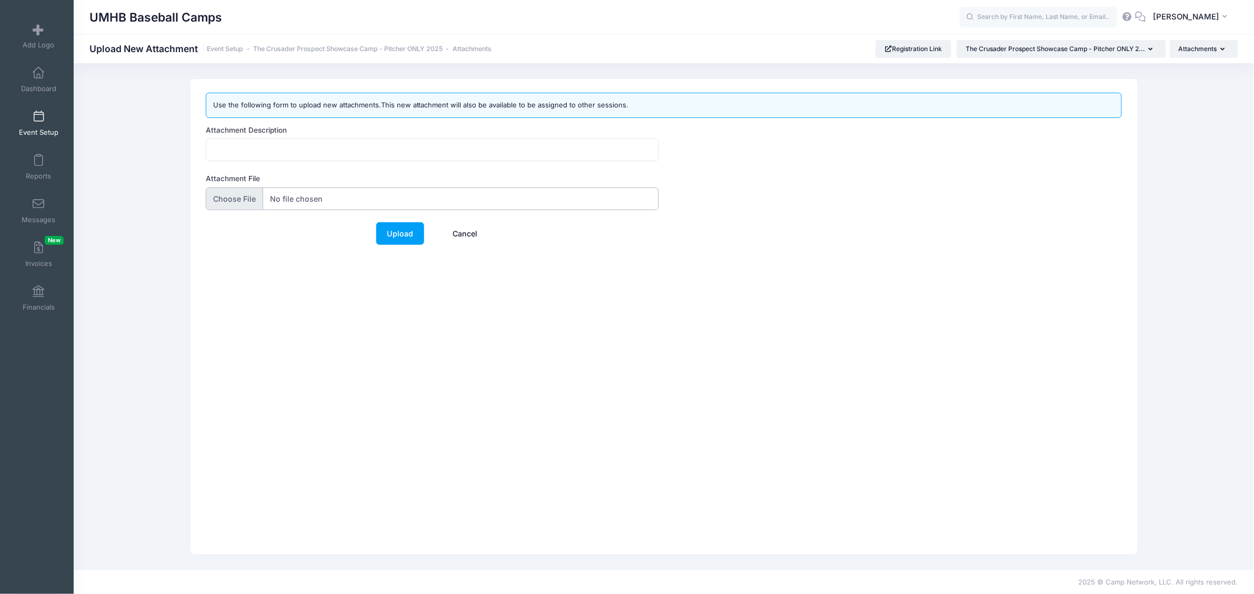
click at [322, 201] on input "Attachment File" at bounding box center [432, 198] width 453 height 23
type input "C:\fakepath\Welcome Letter - 2025 Showcase Camp Pitchers Only.2.pdf"
click at [247, 154] on input "Attachment Description" at bounding box center [432, 149] width 453 height 23
type input "Showcase Camp Pitchers Only Welcome Letter"
click at [403, 235] on link "Upload" at bounding box center [400, 233] width 48 height 23
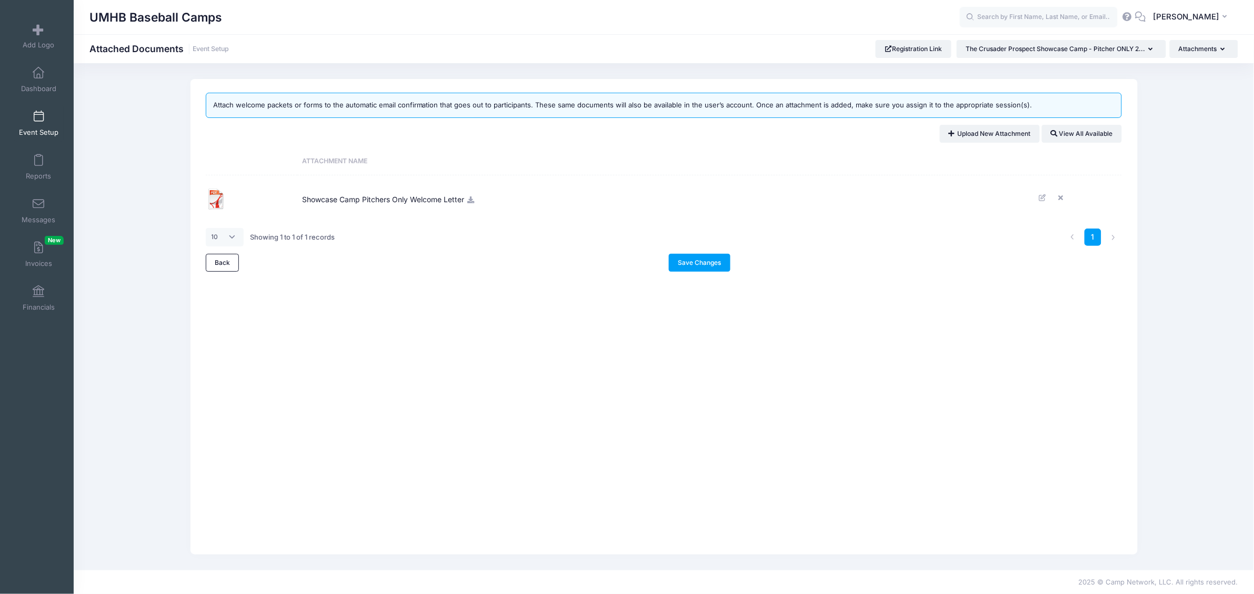
click at [35, 108] on link "Event Setup" at bounding box center [39, 123] width 50 height 37
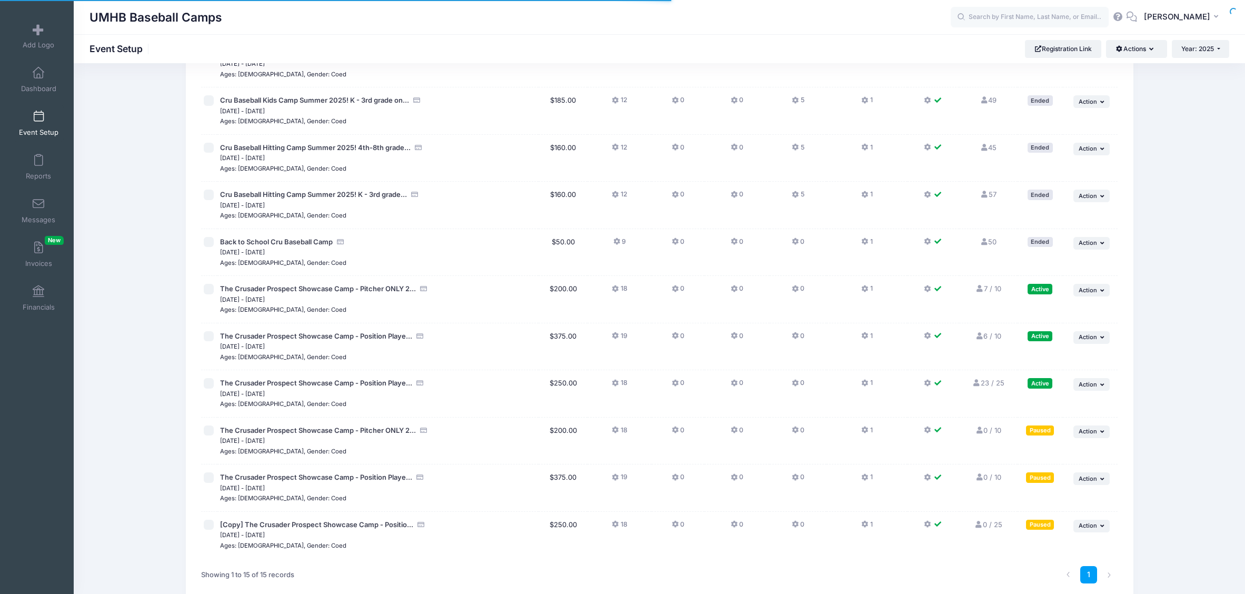
scroll to position [348, 0]
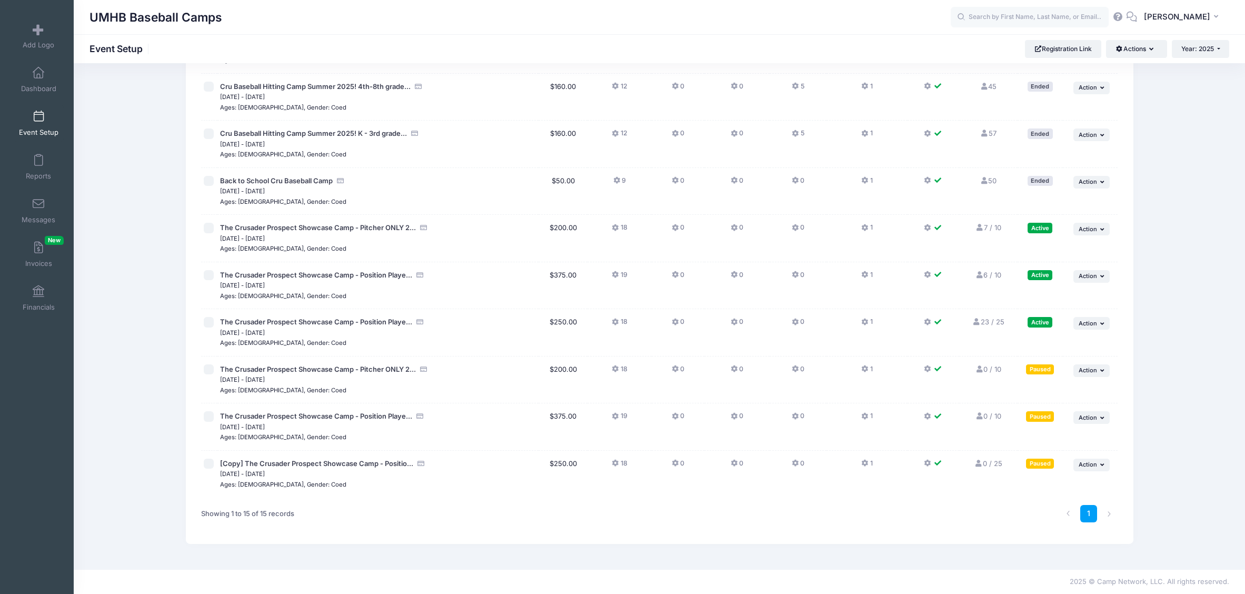
click at [864, 416] on icon at bounding box center [865, 416] width 8 height 0
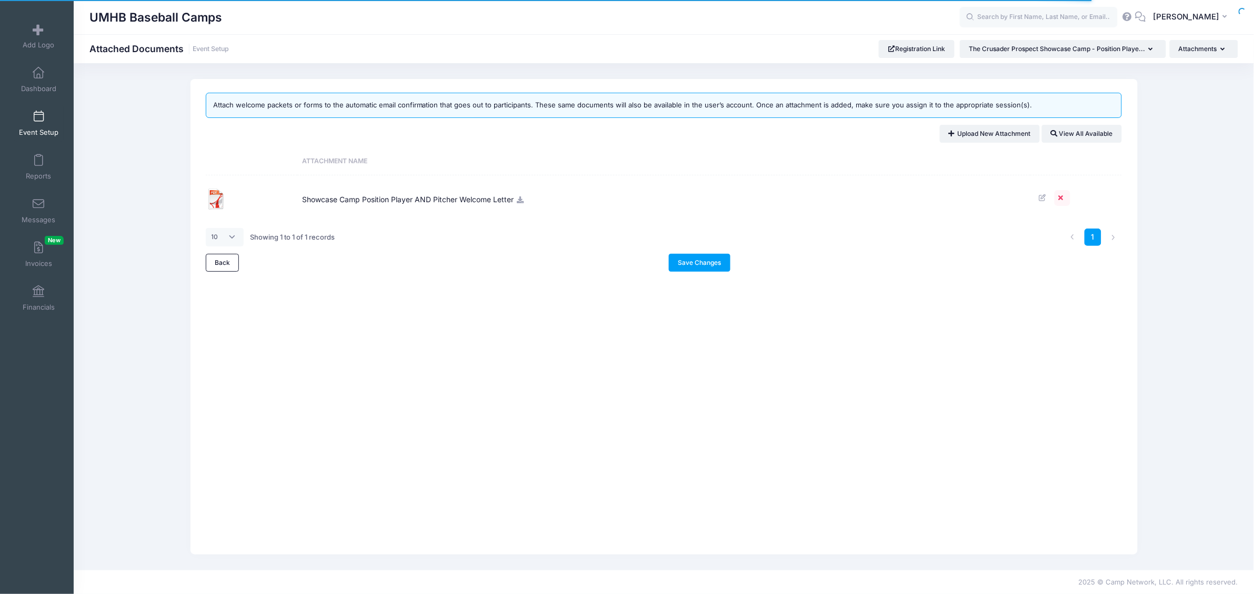
click at [1059, 196] on icon at bounding box center [1062, 197] width 8 height 7
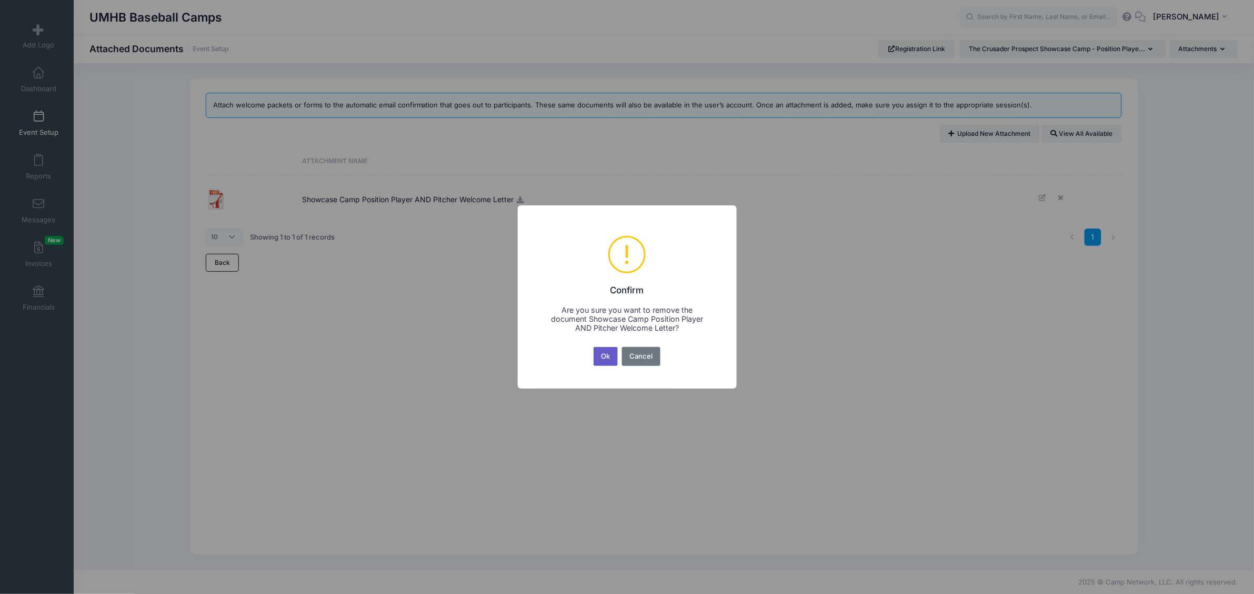
click at [614, 355] on button "Ok" at bounding box center [606, 356] width 24 height 19
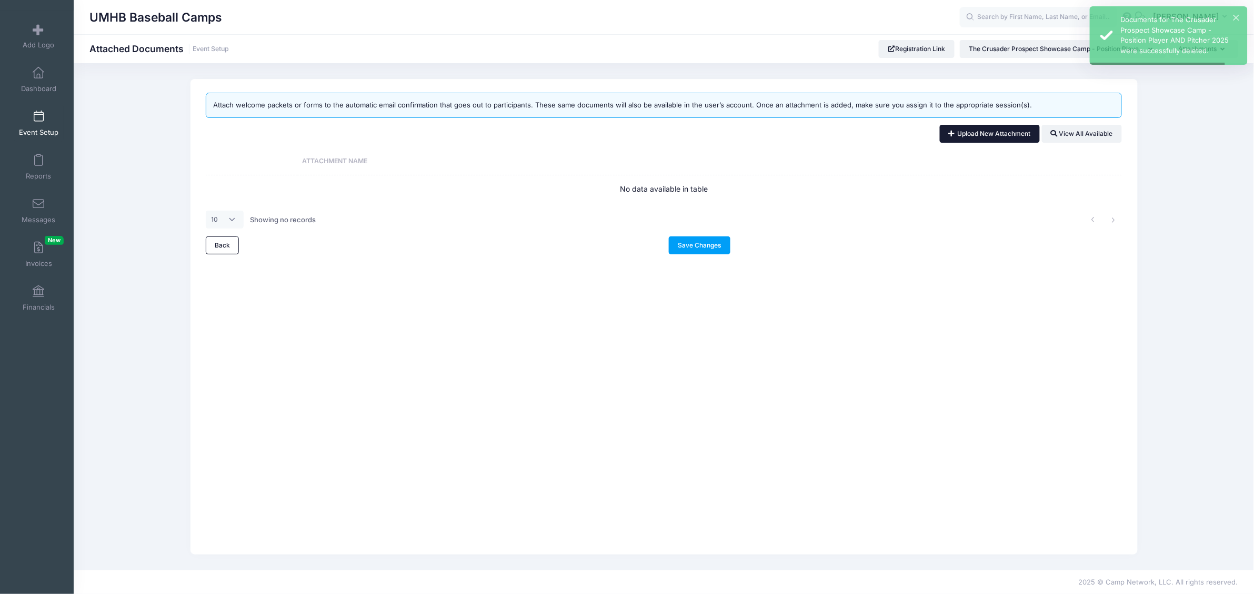
click at [953, 131] on link "Upload New Attachment" at bounding box center [990, 134] width 100 height 18
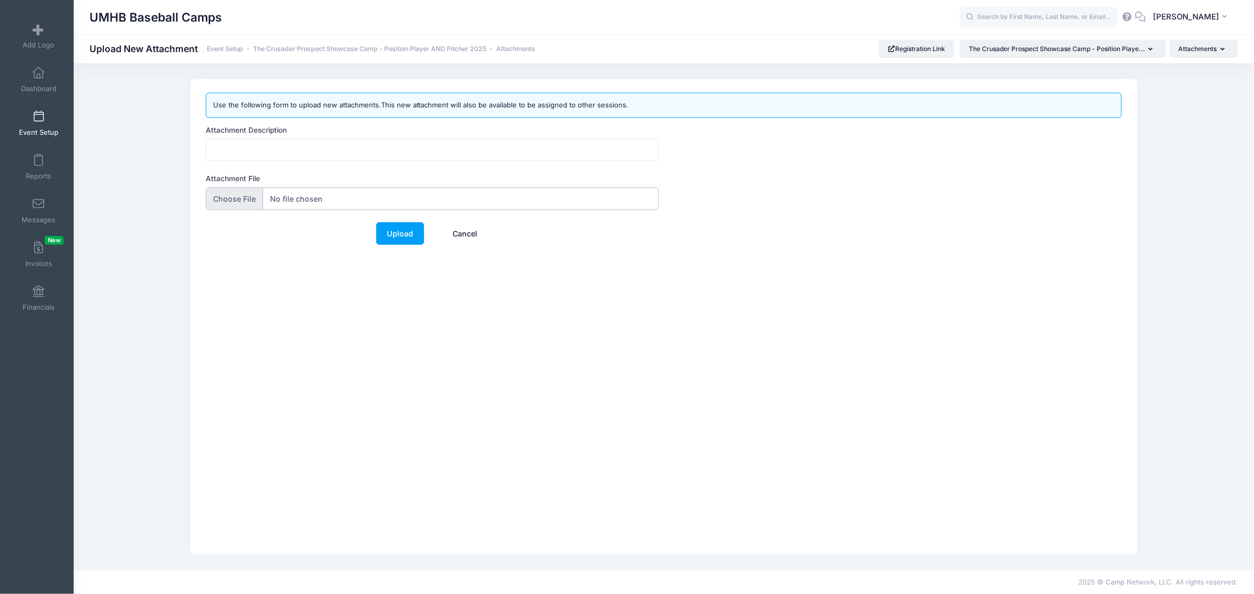
click at [311, 195] on input "Attachment File" at bounding box center [432, 198] width 453 height 23
type input "C:\fakepath\Welcome Letter - 2025 Showcase Camp Position Player AND Pitcher.2.p…"
click at [236, 147] on input "Attachment Description" at bounding box center [432, 149] width 453 height 23
type input "Showcase Camp Position Player AND Pitcher Welcome Letter"
click at [404, 233] on link "Upload" at bounding box center [400, 233] width 48 height 23
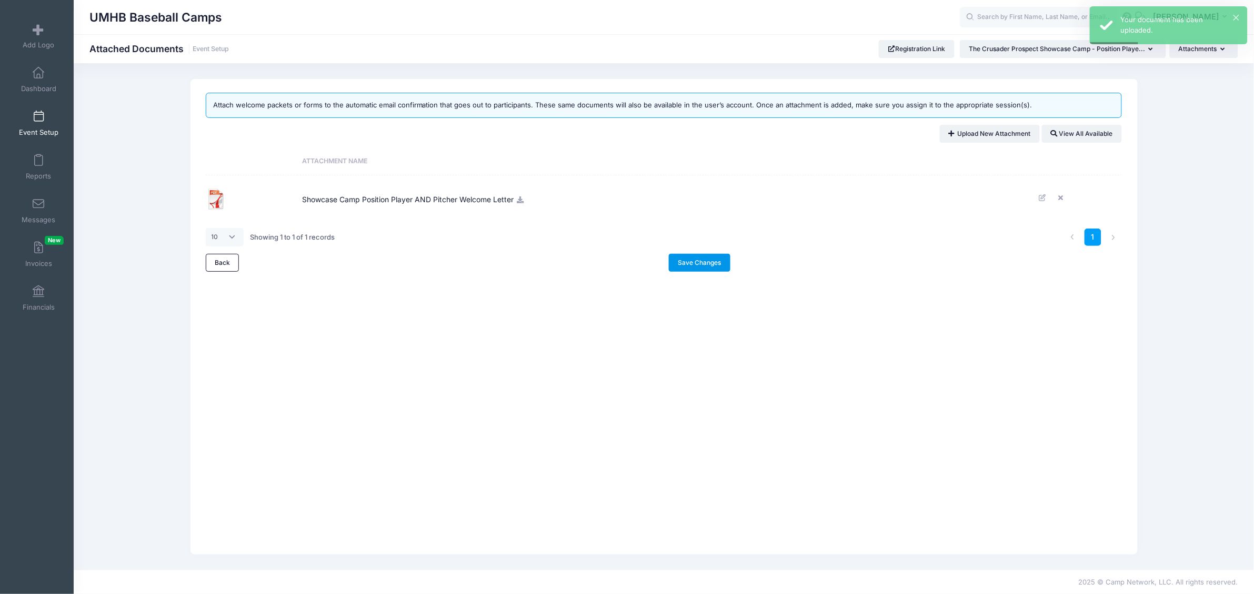
click at [715, 256] on link "Save Changes" at bounding box center [700, 263] width 62 height 18
click at [37, 127] on link "Event Setup" at bounding box center [39, 123] width 50 height 37
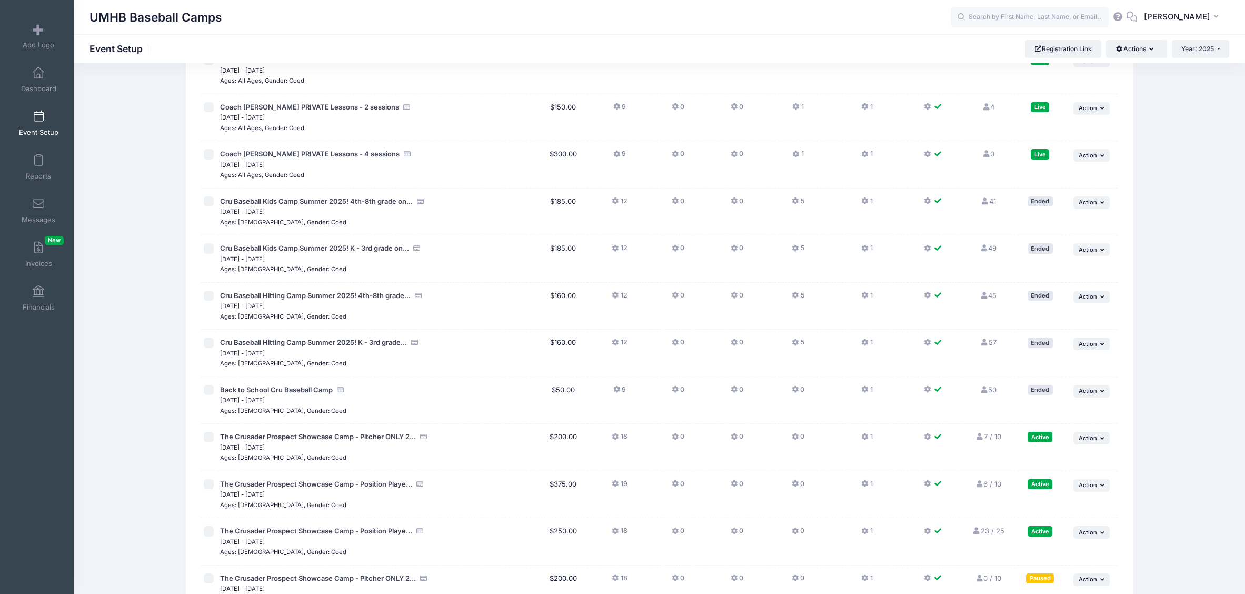
scroll to position [348, 0]
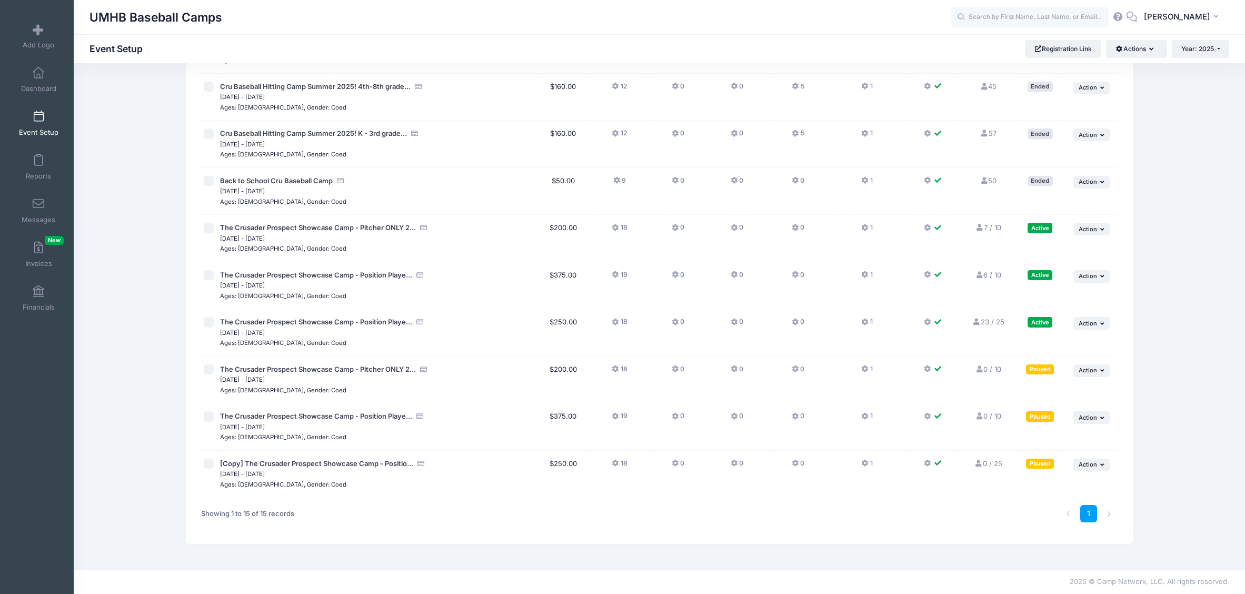
click at [861, 463] on icon at bounding box center [865, 463] width 8 height 0
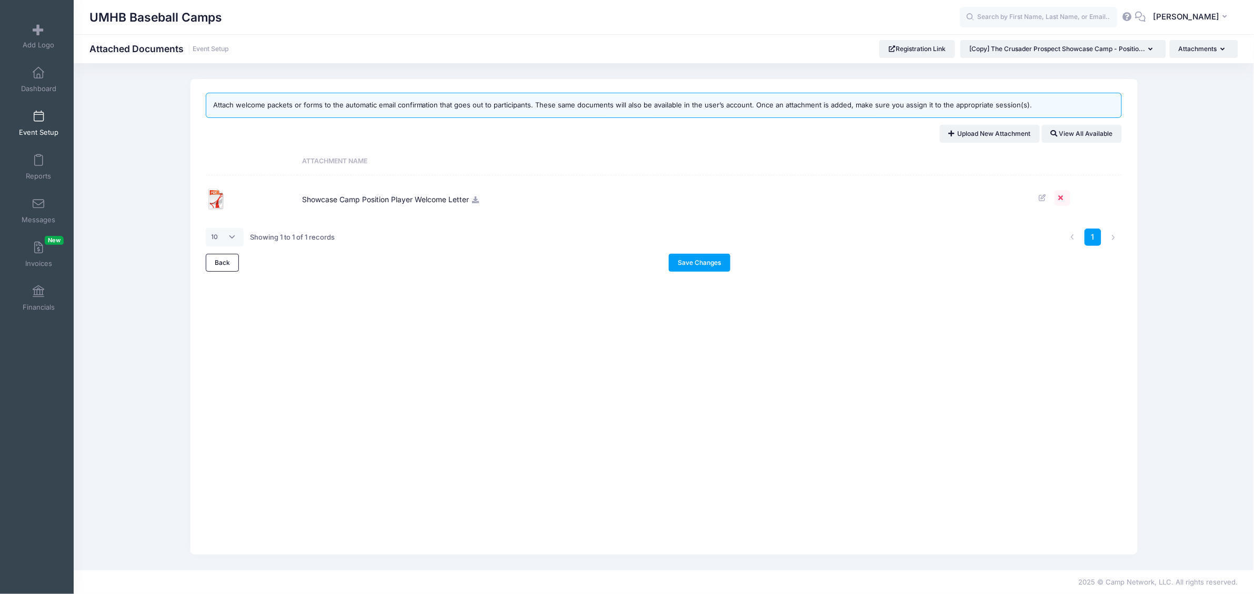
click at [1062, 199] on icon at bounding box center [1062, 197] width 8 height 7
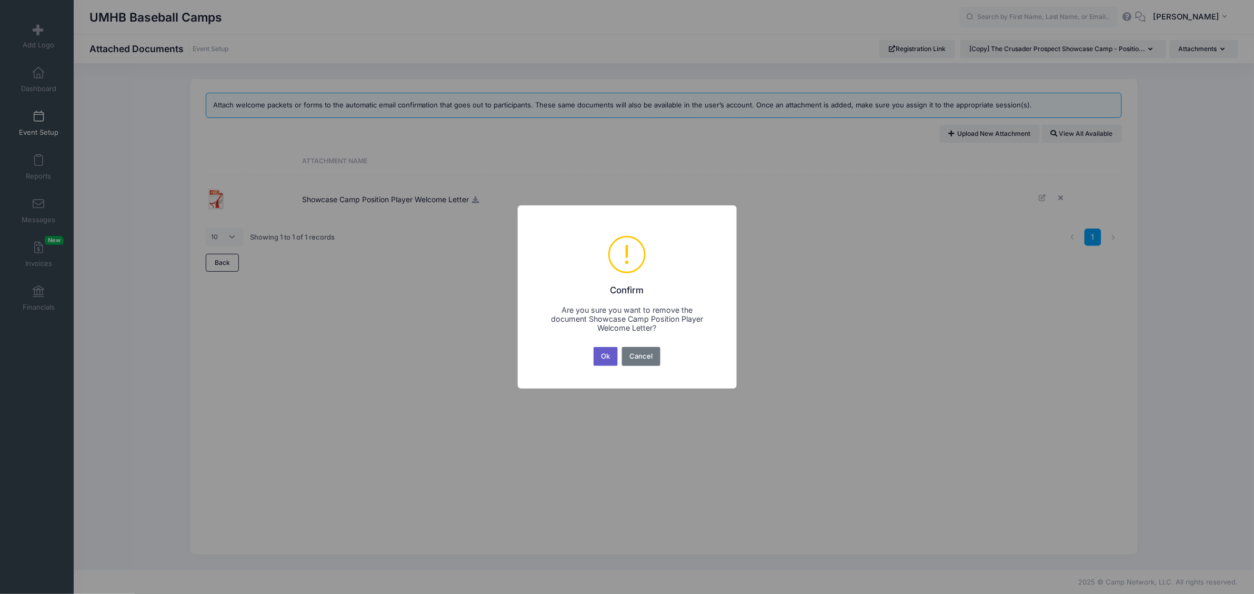
click at [614, 359] on button "Ok" at bounding box center [606, 356] width 24 height 19
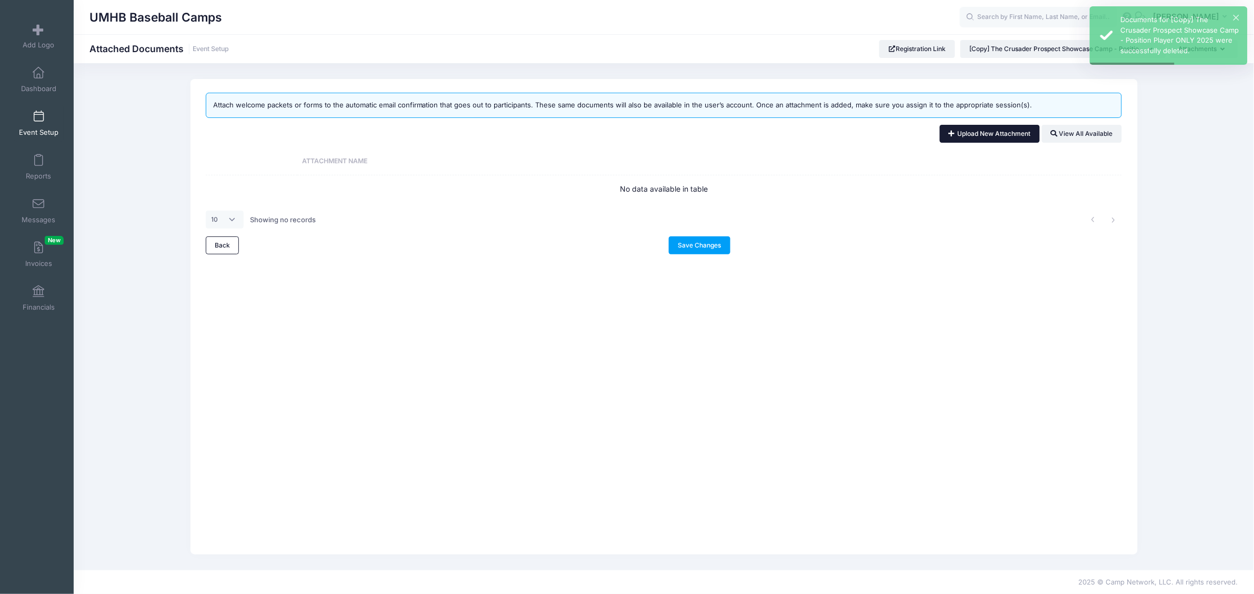
click at [954, 135] on link "Upload New Attachment" at bounding box center [990, 134] width 100 height 18
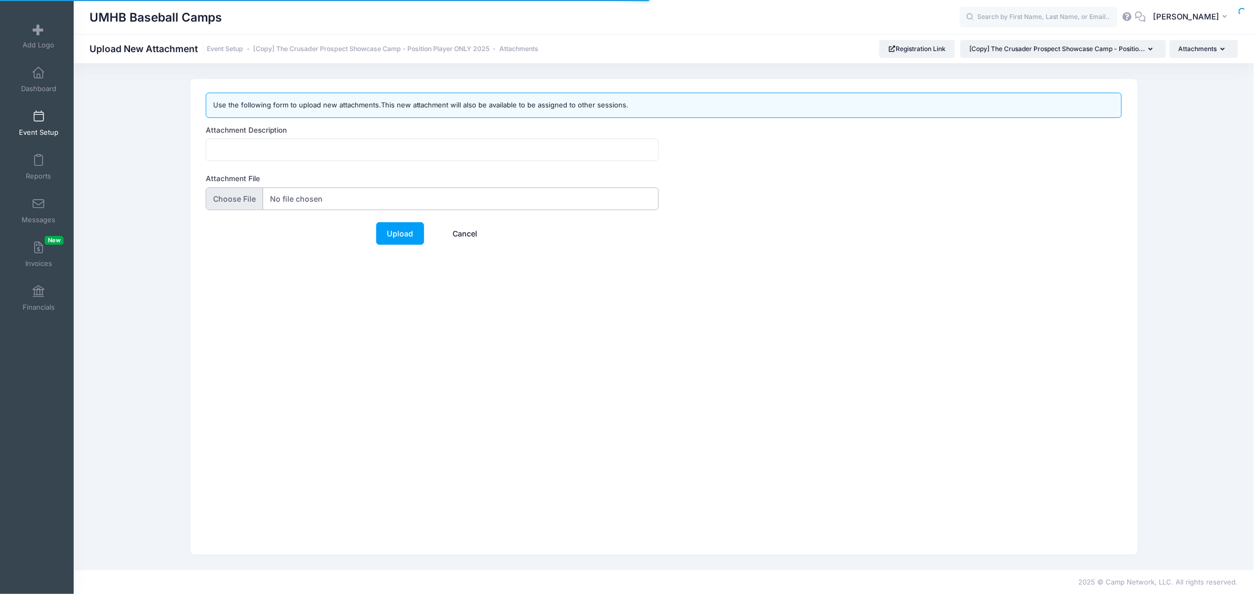
click at [287, 199] on input "Attachment File" at bounding box center [432, 198] width 453 height 23
type input "C:\fakepath\Welcome Letter - 2025 Showcase Camp Position Players Only.2.pdf"
click at [293, 153] on input "Attachment Description" at bounding box center [432, 149] width 453 height 23
type input "Showcase Camp Position Player Welcome Letter"
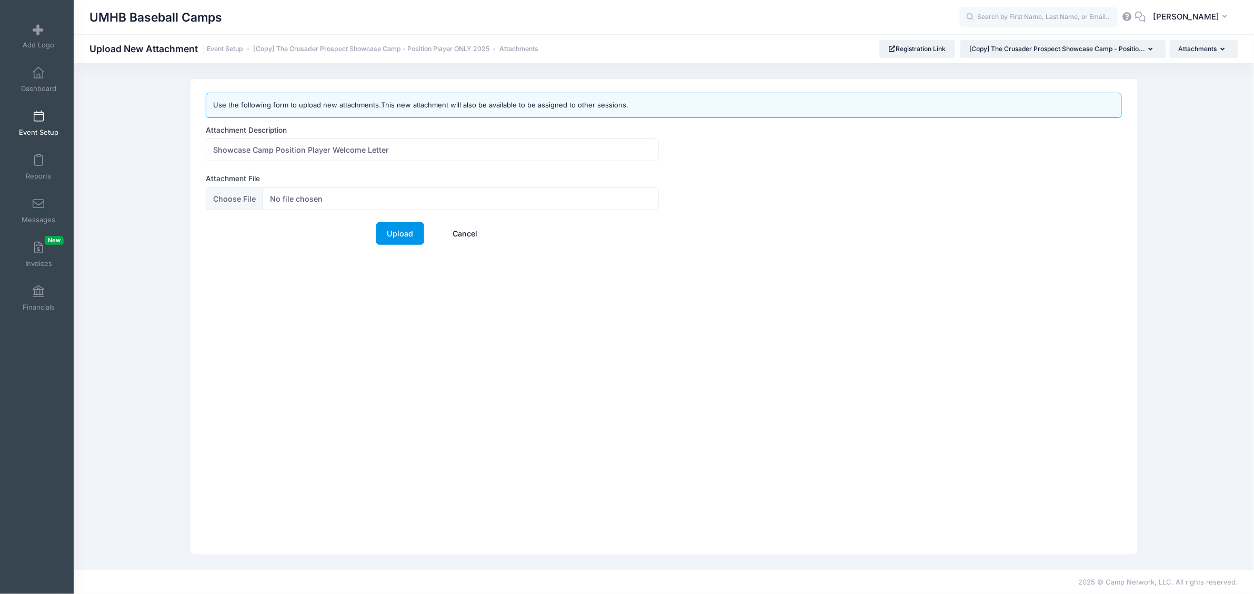
click at [403, 227] on link "Upload" at bounding box center [400, 233] width 48 height 23
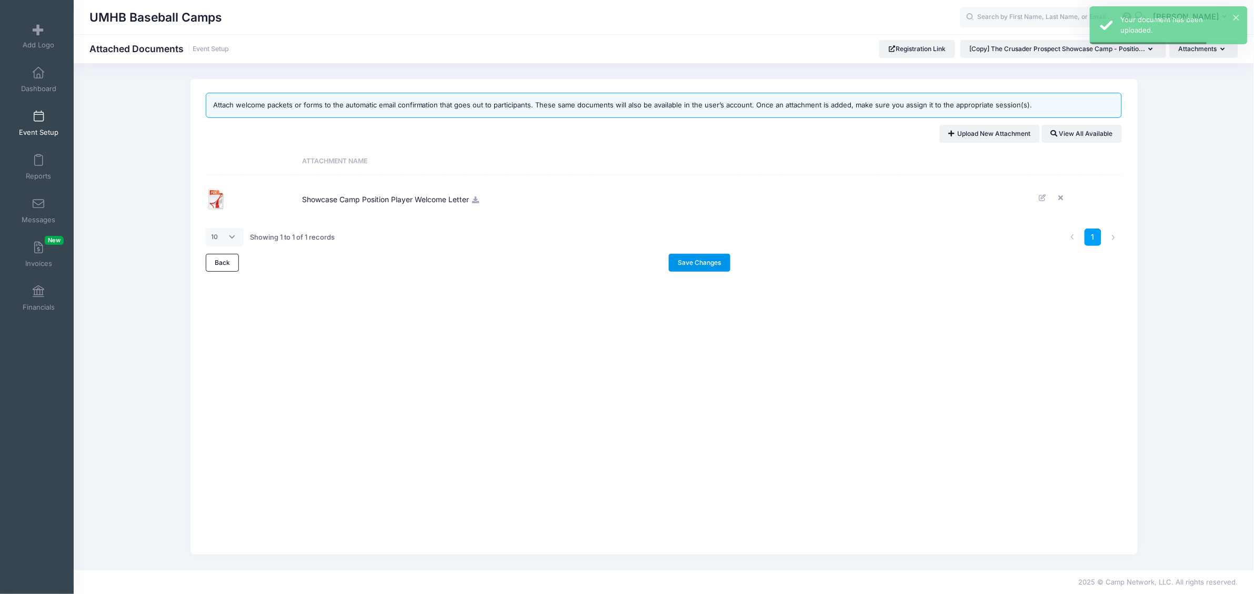
click at [699, 260] on link "Save Changes" at bounding box center [700, 263] width 62 height 18
click at [41, 132] on span "Event Setup" at bounding box center [38, 132] width 39 height 9
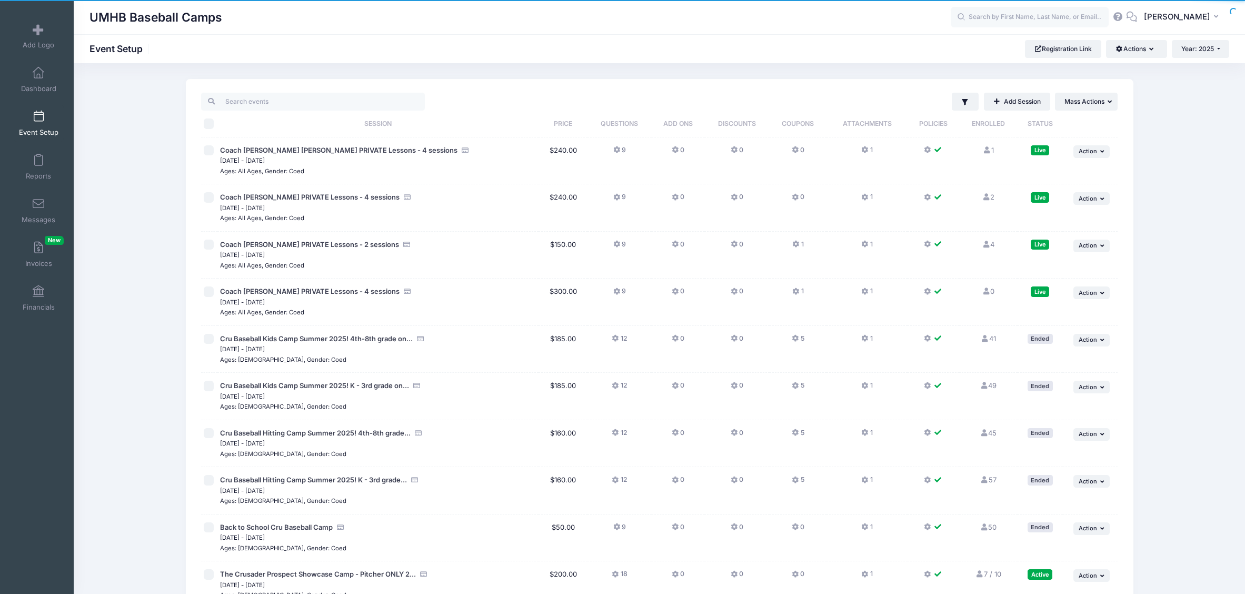
scroll to position [348, 0]
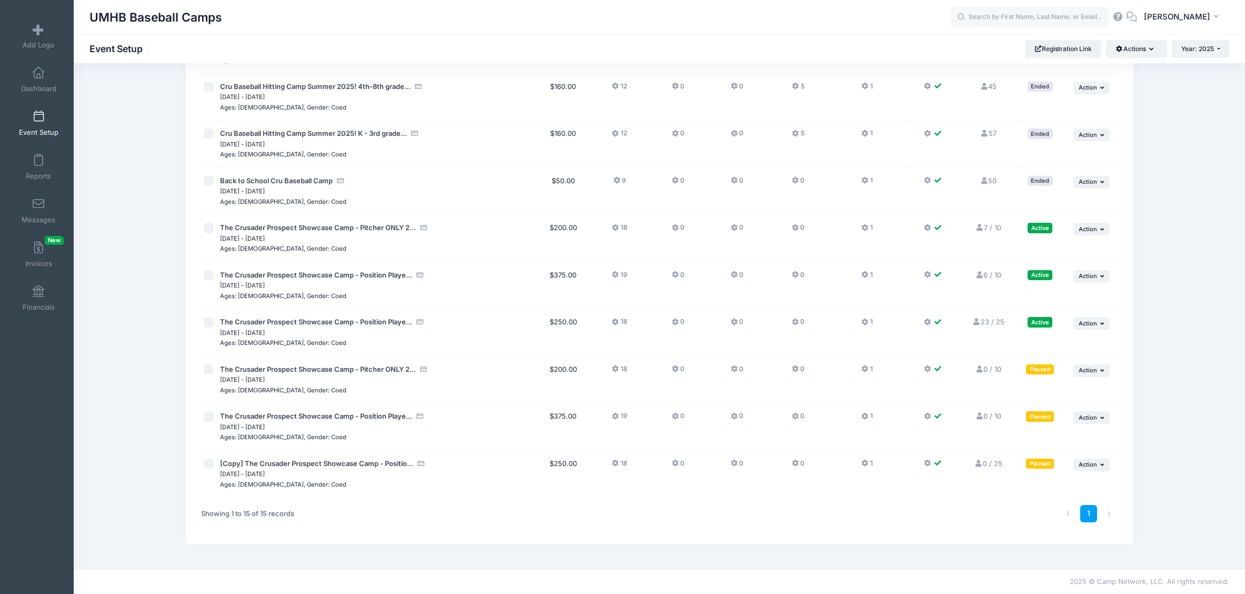
click at [864, 369] on icon at bounding box center [865, 369] width 8 height 0
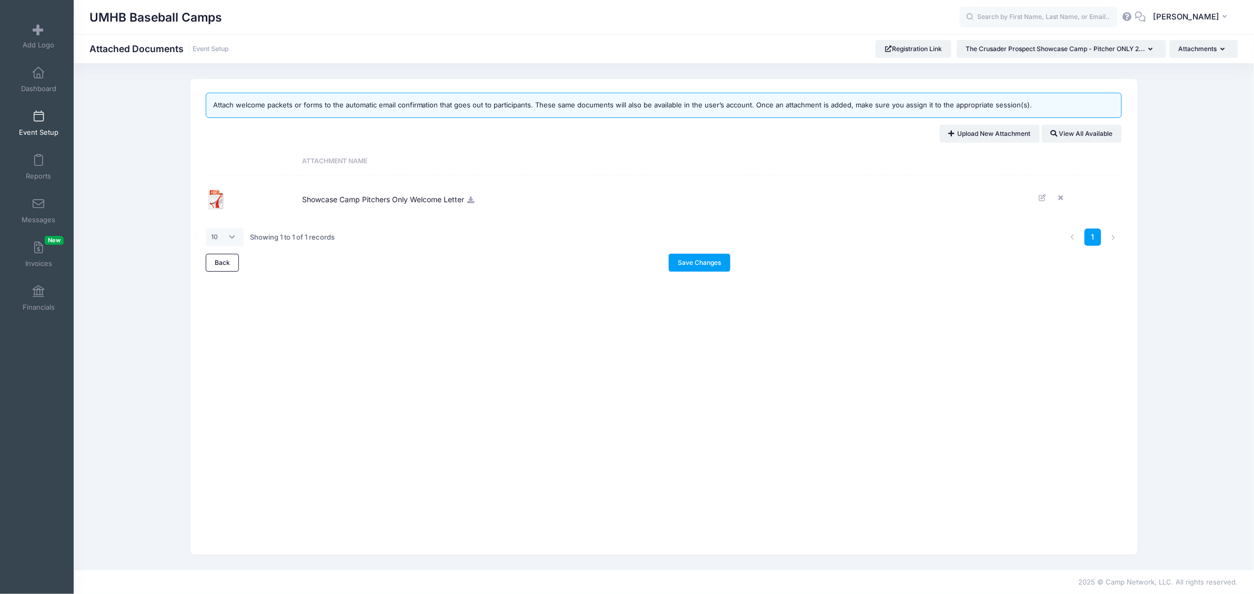
click at [427, 367] on div "Attach welcome packets or forms to the automatic email confirmation that goes o…" at bounding box center [664, 316] width 947 height 475
click at [469, 199] on icon at bounding box center [471, 199] width 8 height 7
click at [38, 117] on span at bounding box center [38, 117] width 0 height 12
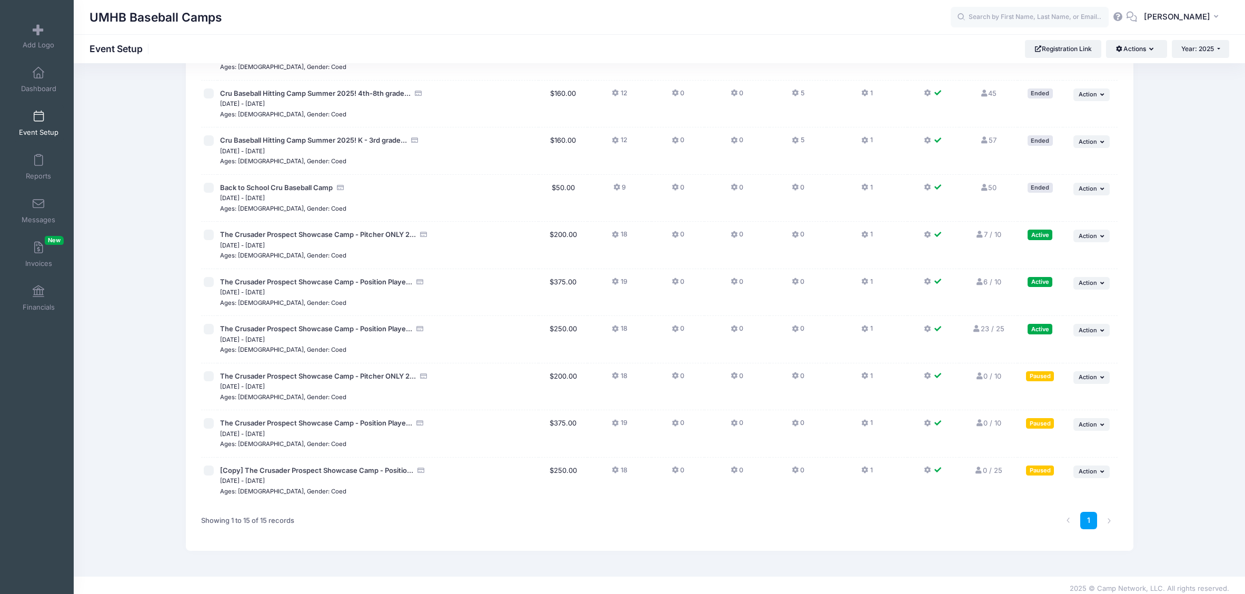
scroll to position [348, 0]
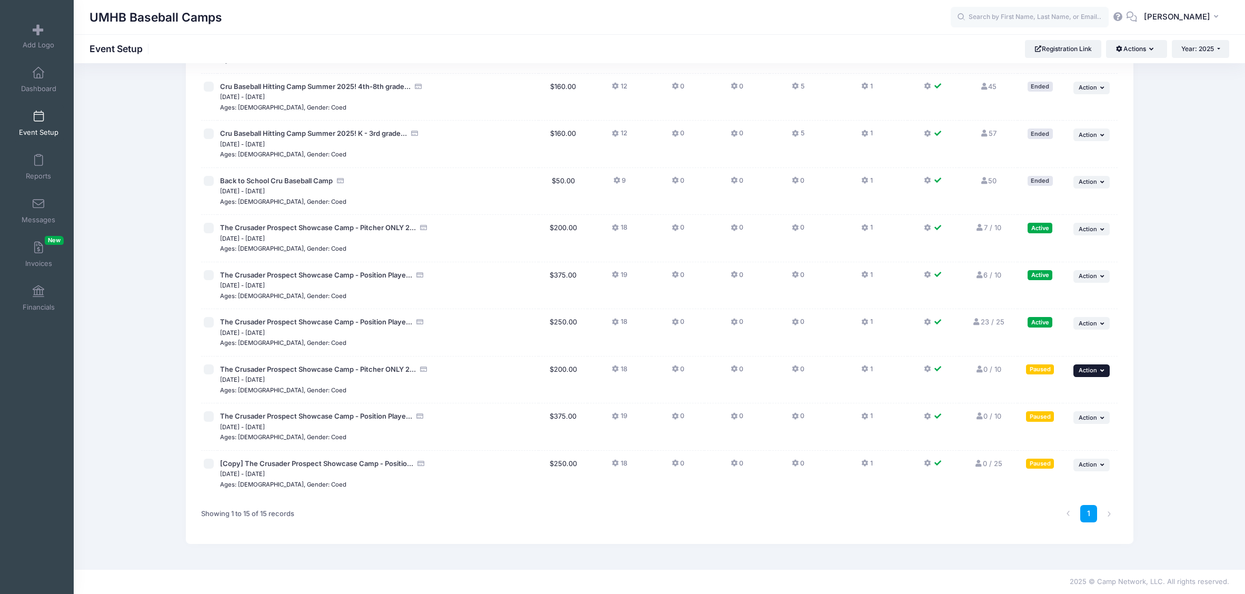
click at [1104, 370] on icon "button" at bounding box center [1103, 370] width 6 height 6
click at [1057, 396] on link "Resume Session" at bounding box center [1056, 394] width 95 height 20
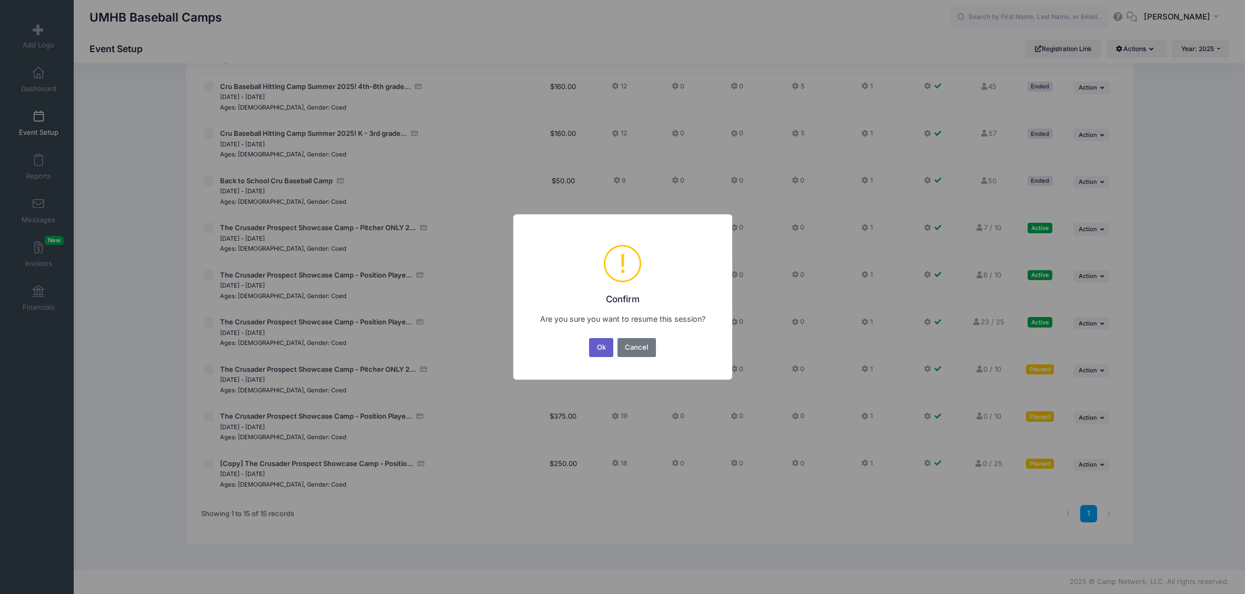
click at [596, 348] on button "Ok" at bounding box center [601, 347] width 24 height 19
